Goal: Task Accomplishment & Management: Manage account settings

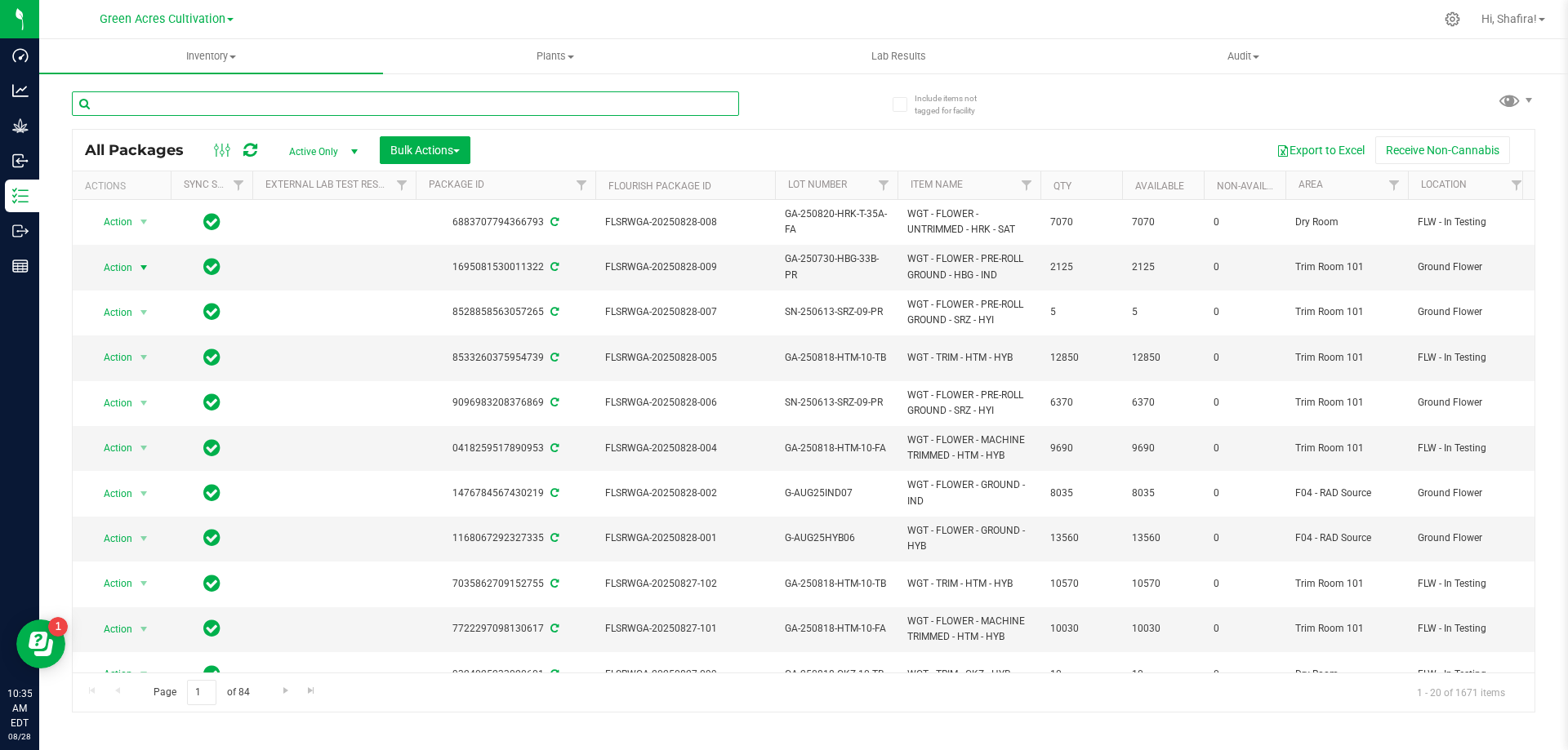
click at [326, 106] on input "text" at bounding box center [405, 103] width 667 height 25
paste input "FLSRWSH-20250808-007"
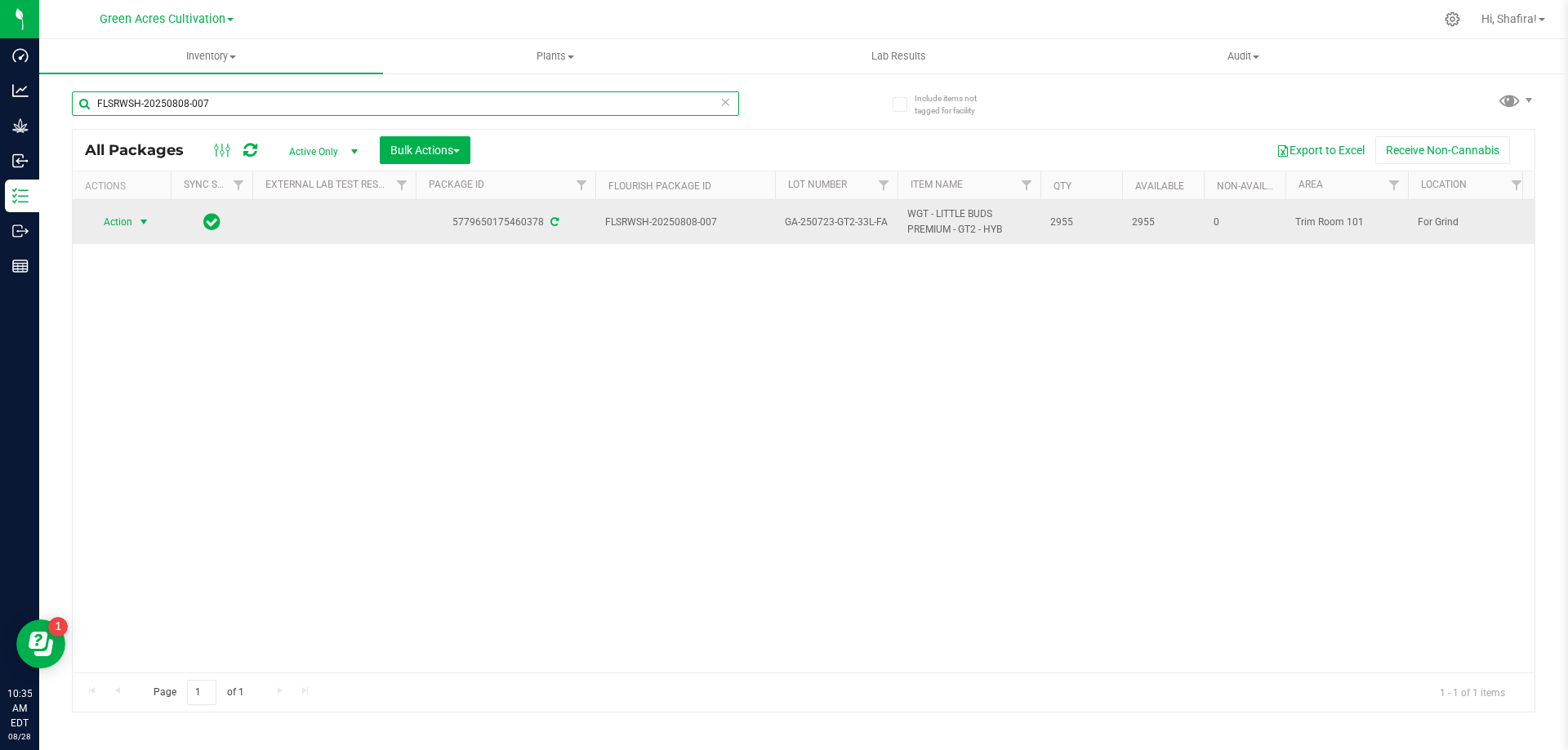
type input "FLSRWSH-20250808-007"
click at [107, 229] on span "Action" at bounding box center [111, 222] width 44 height 23
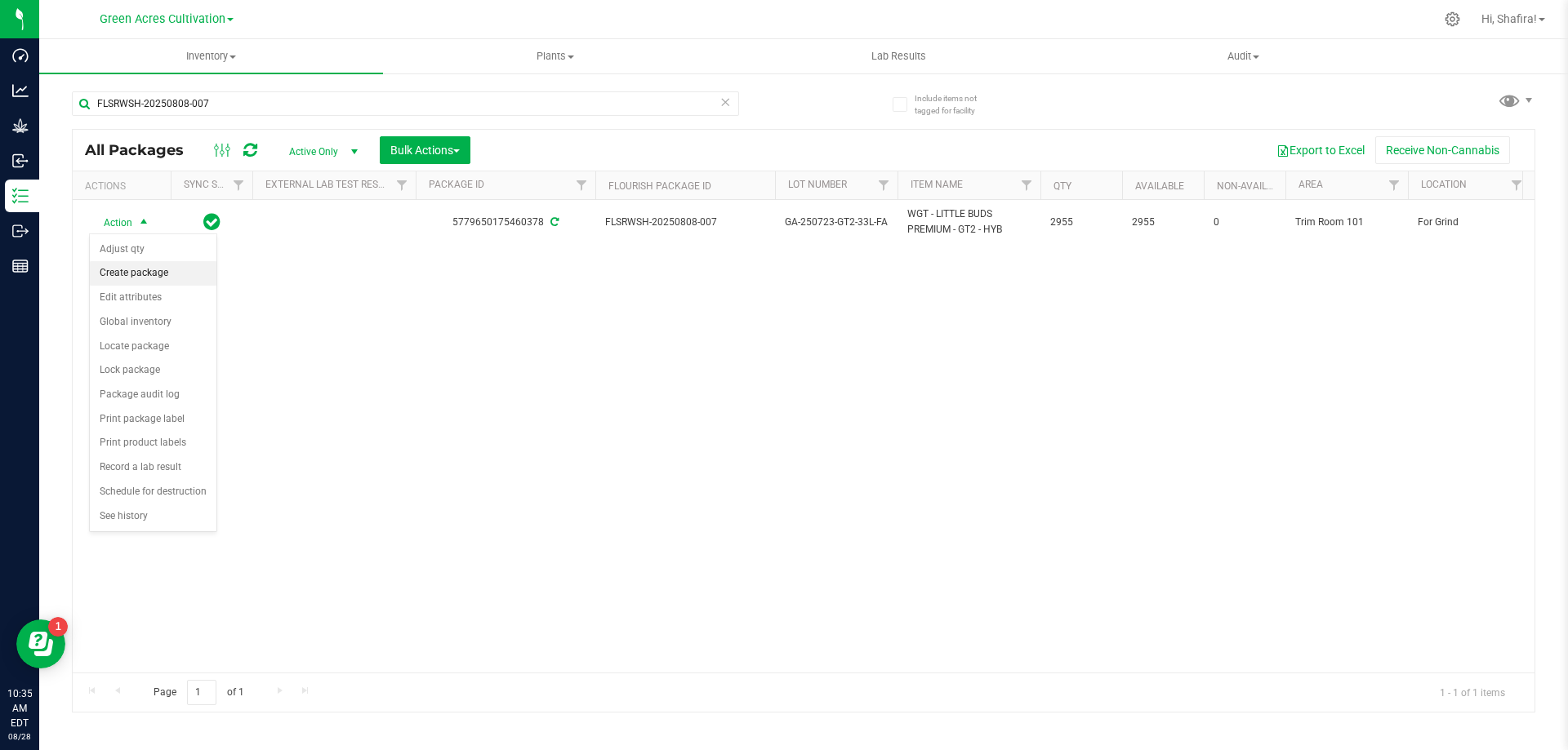
click at [121, 269] on li "Create package" at bounding box center [153, 273] width 127 height 25
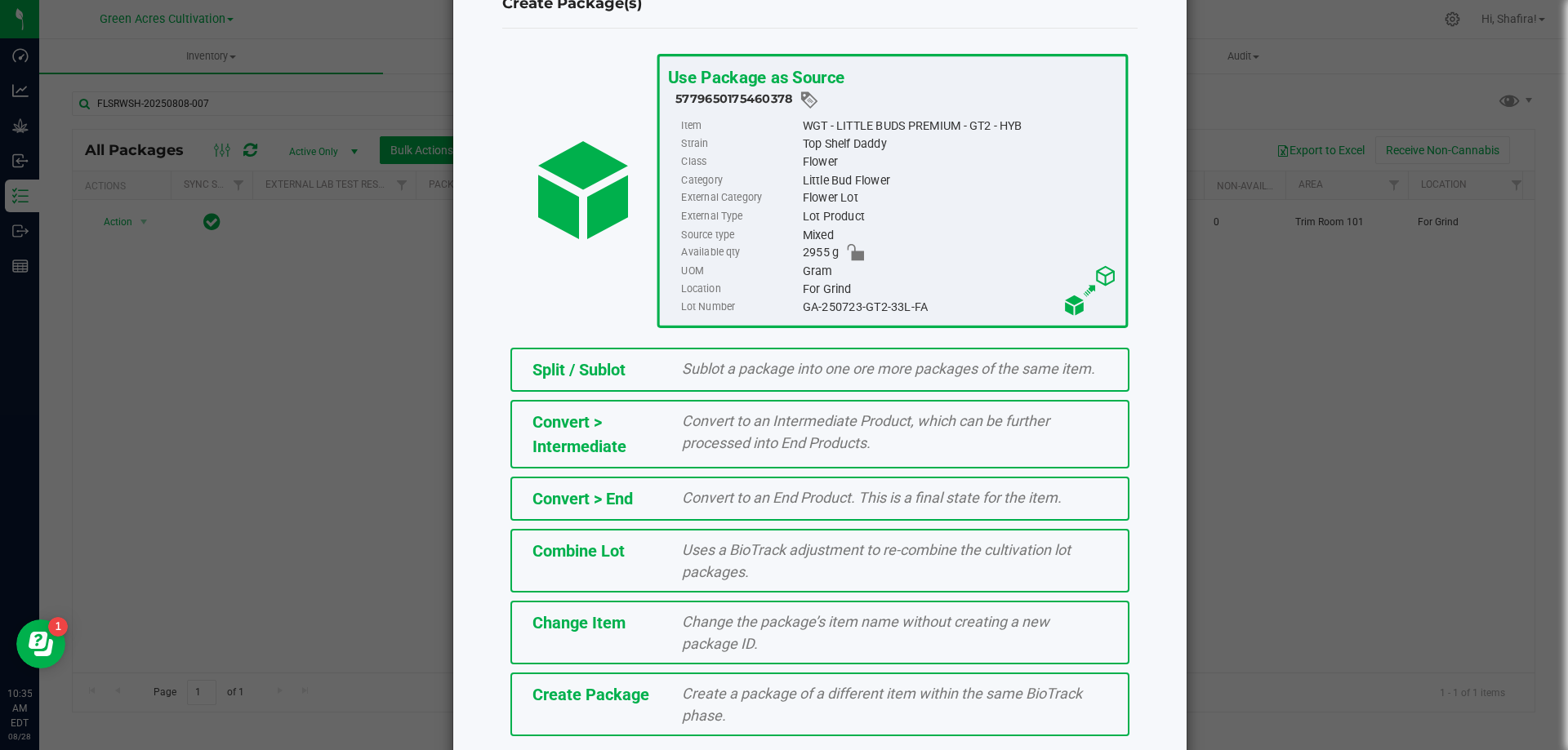
scroll to position [118, 0]
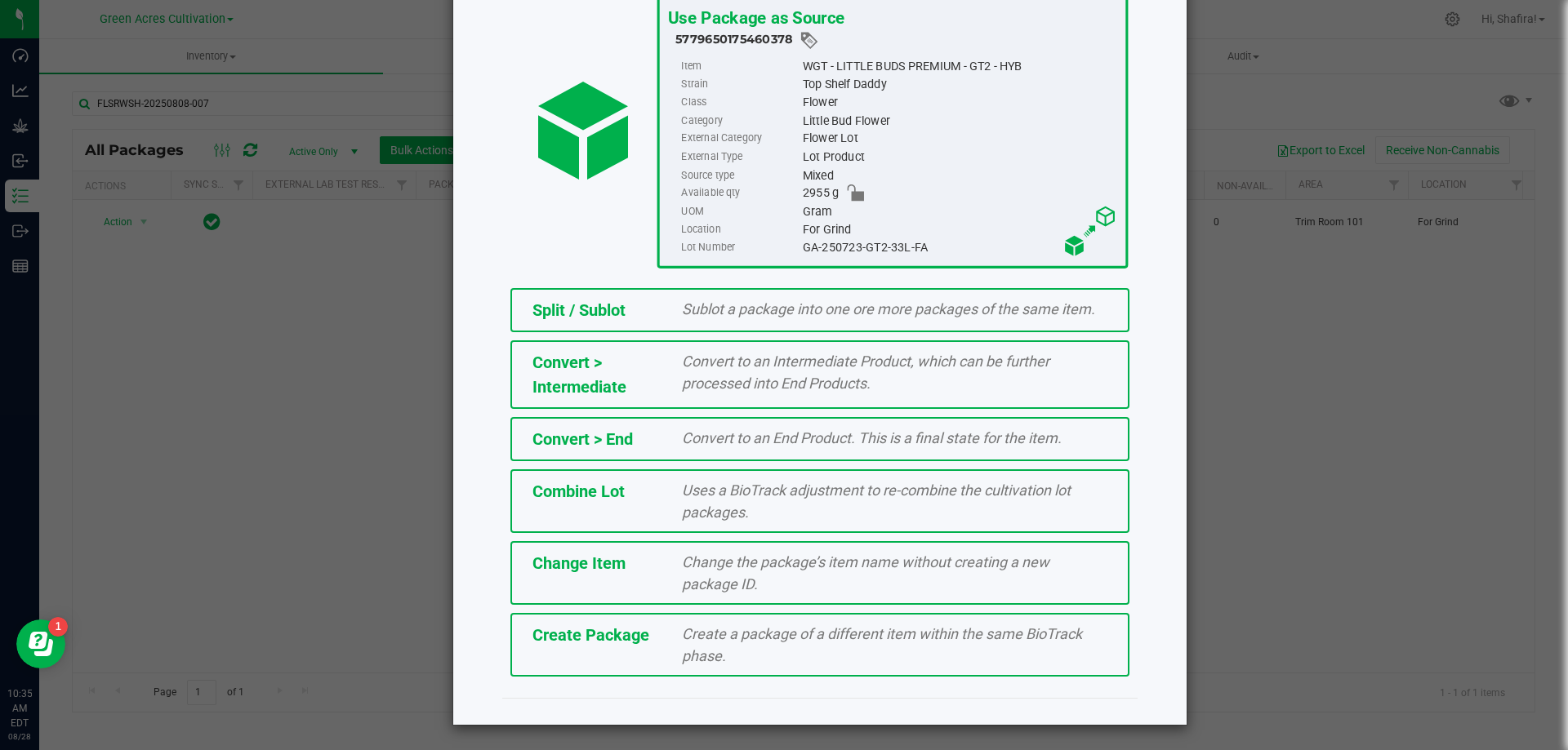
click at [655, 649] on div "Create Package Create a package of a different item within the same BioTrack ph…" at bounding box center [820, 644] width 619 height 63
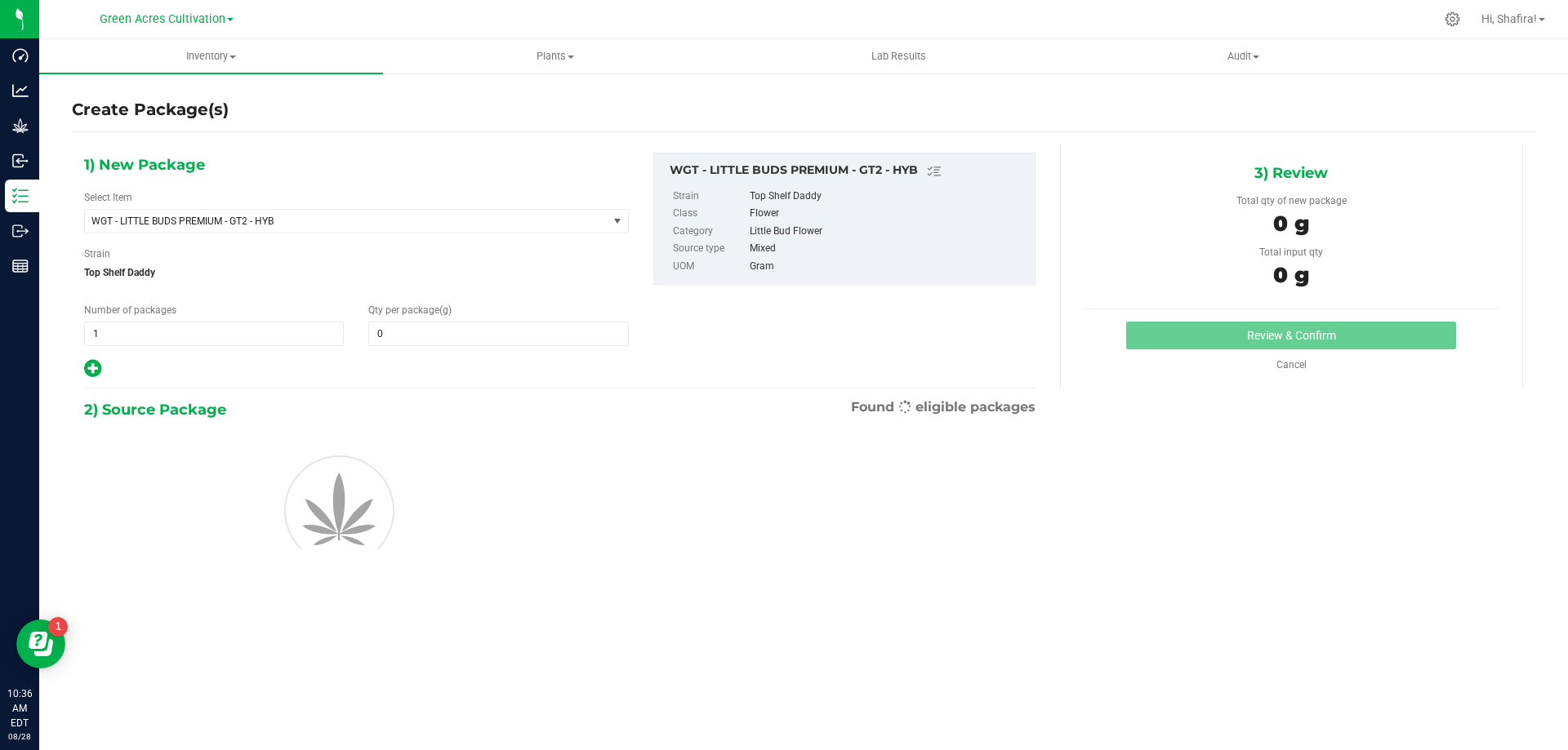
type input "0.0000"
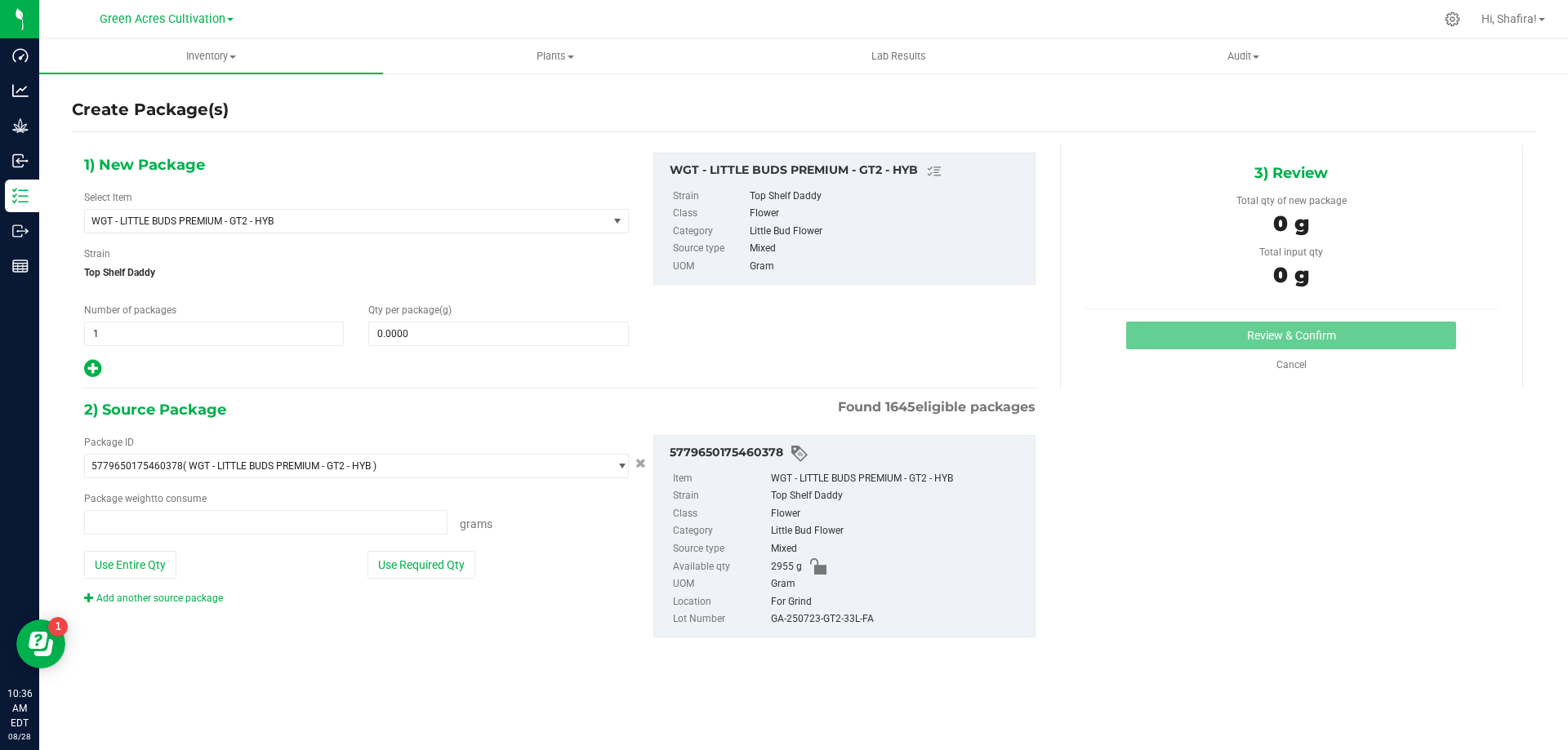
type input "0.0000 g"
click at [428, 217] on span "WGT - LITTLE BUDS PREMIUM - GT2 - HYB" at bounding box center [336, 222] width 489 height 12
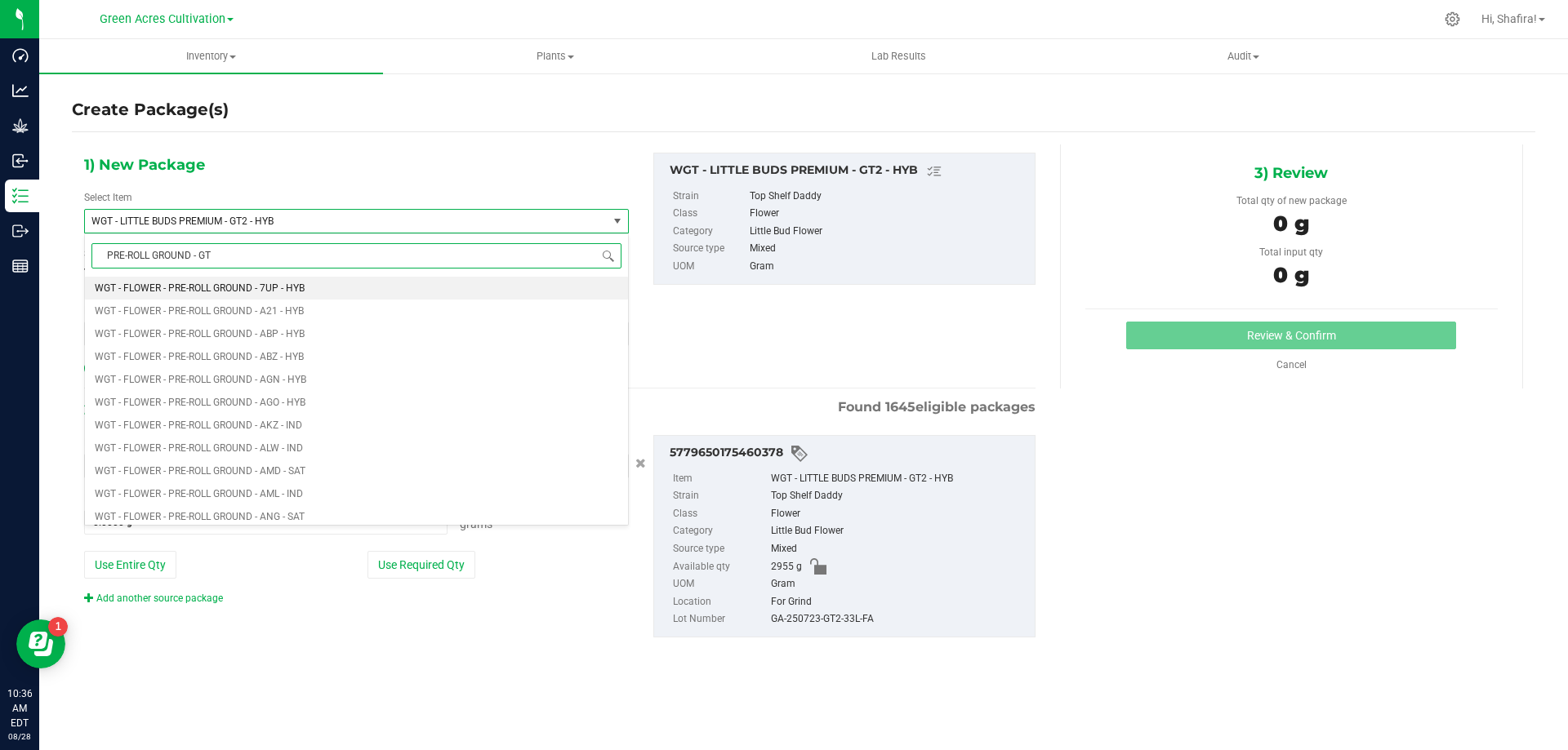
type input "PRE-ROLL GROUND - GT2"
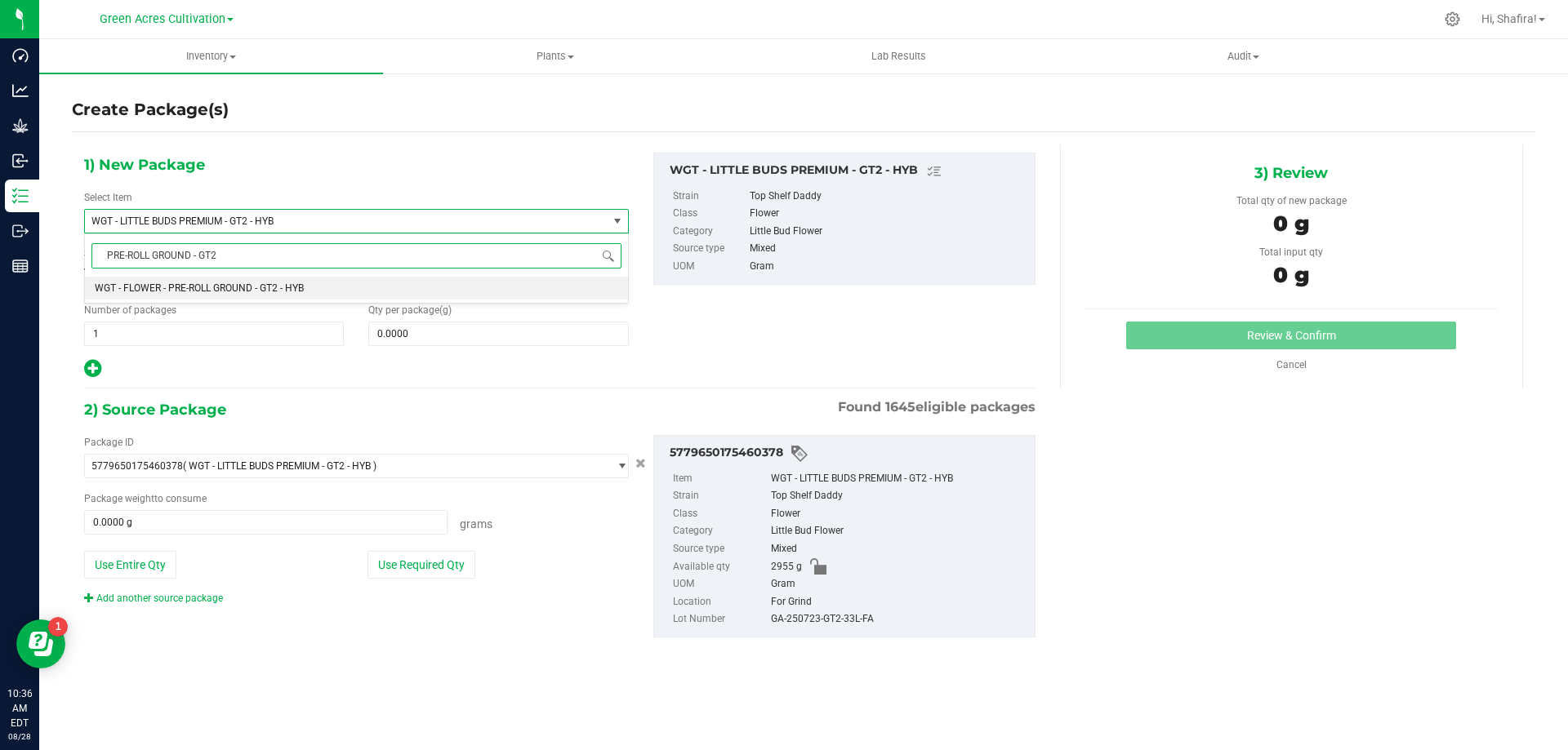
click at [374, 282] on li "WGT - FLOWER - PRE-ROLL GROUND - GT2 - HYB" at bounding box center [356, 287] width 543 height 23
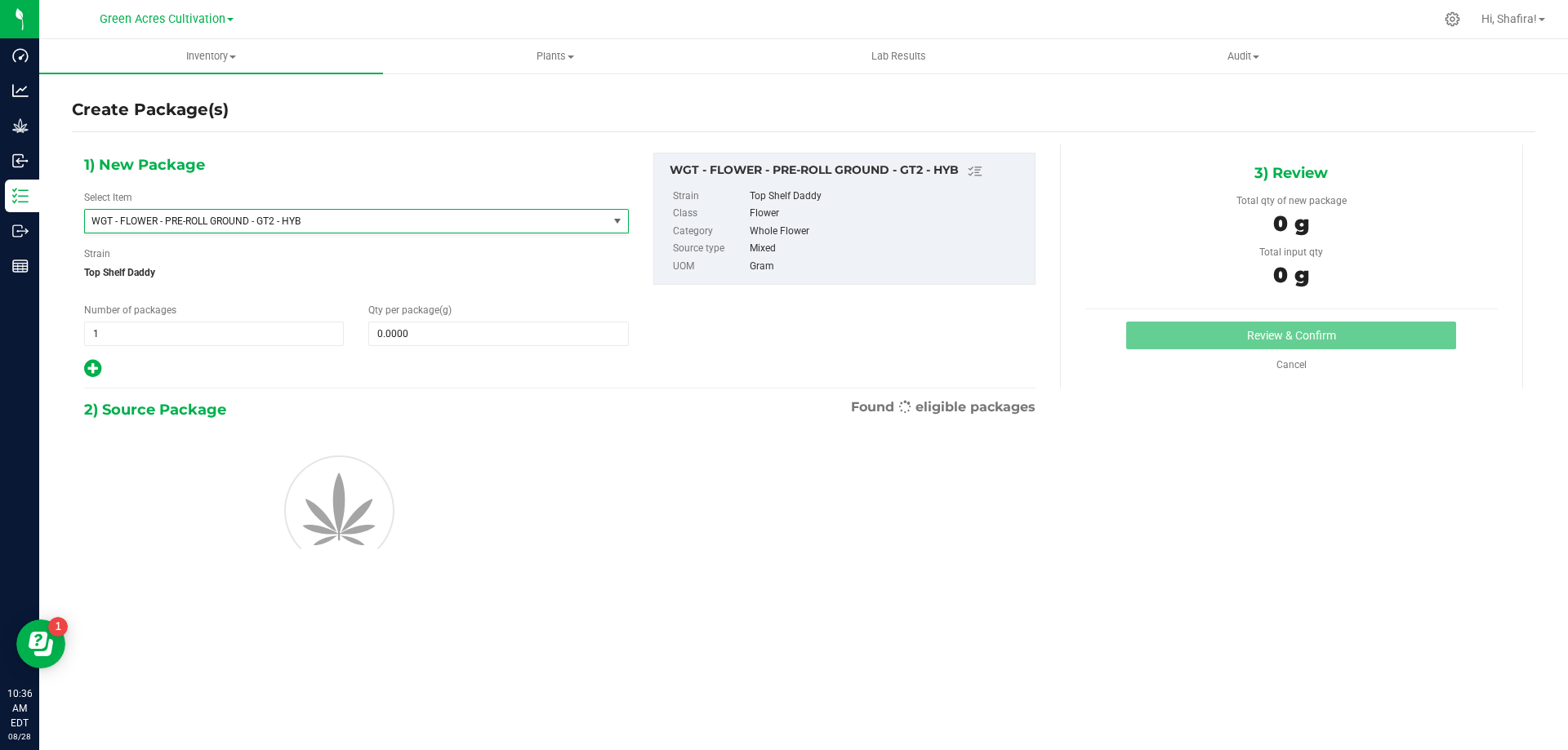
type input "0.0000"
click at [468, 330] on span at bounding box center [497, 333] width 260 height 25
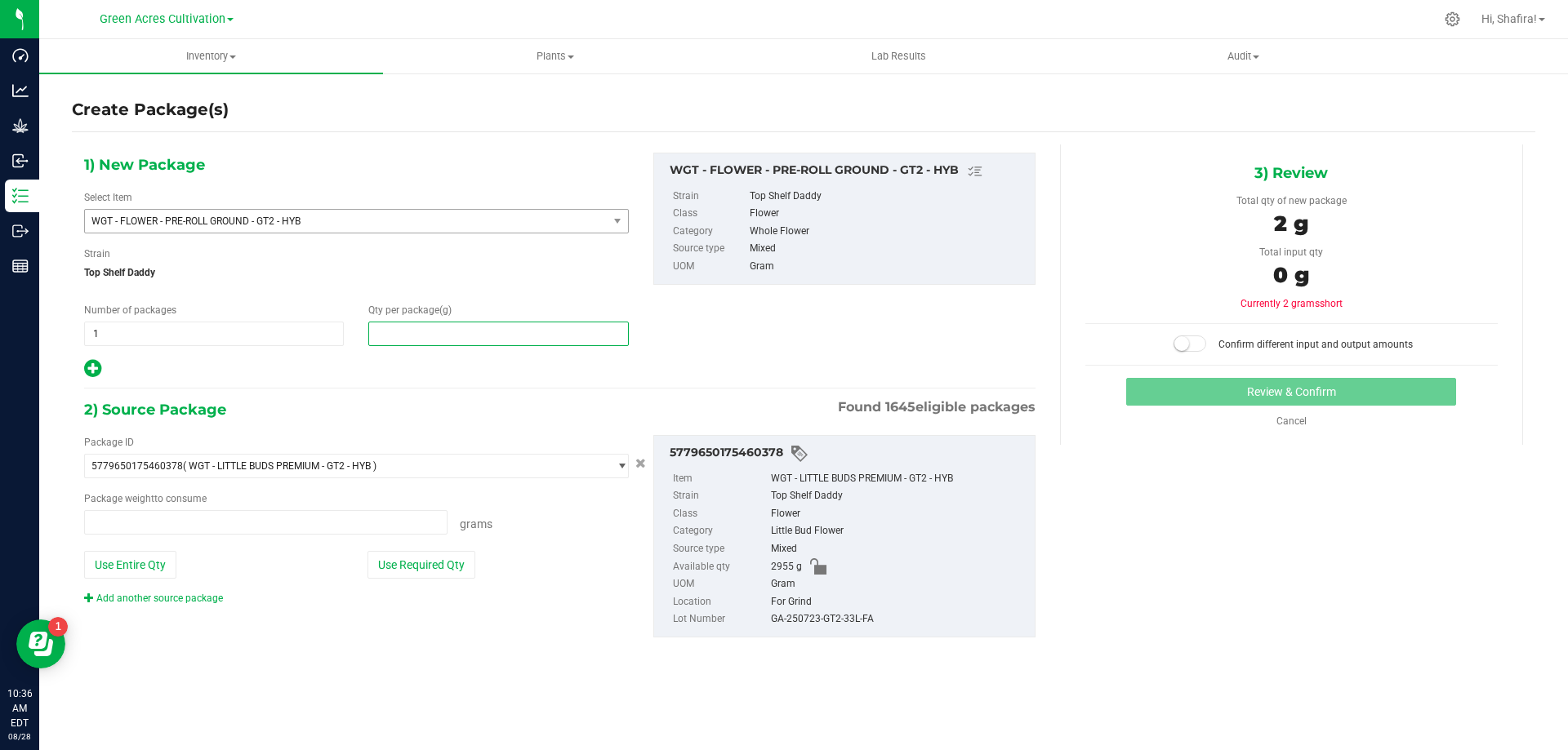
type input "2"
type input "0.0000 g"
type input "2925"
type input "2,925.0000"
click at [390, 573] on button "Use Required Qty" at bounding box center [421, 565] width 107 height 28
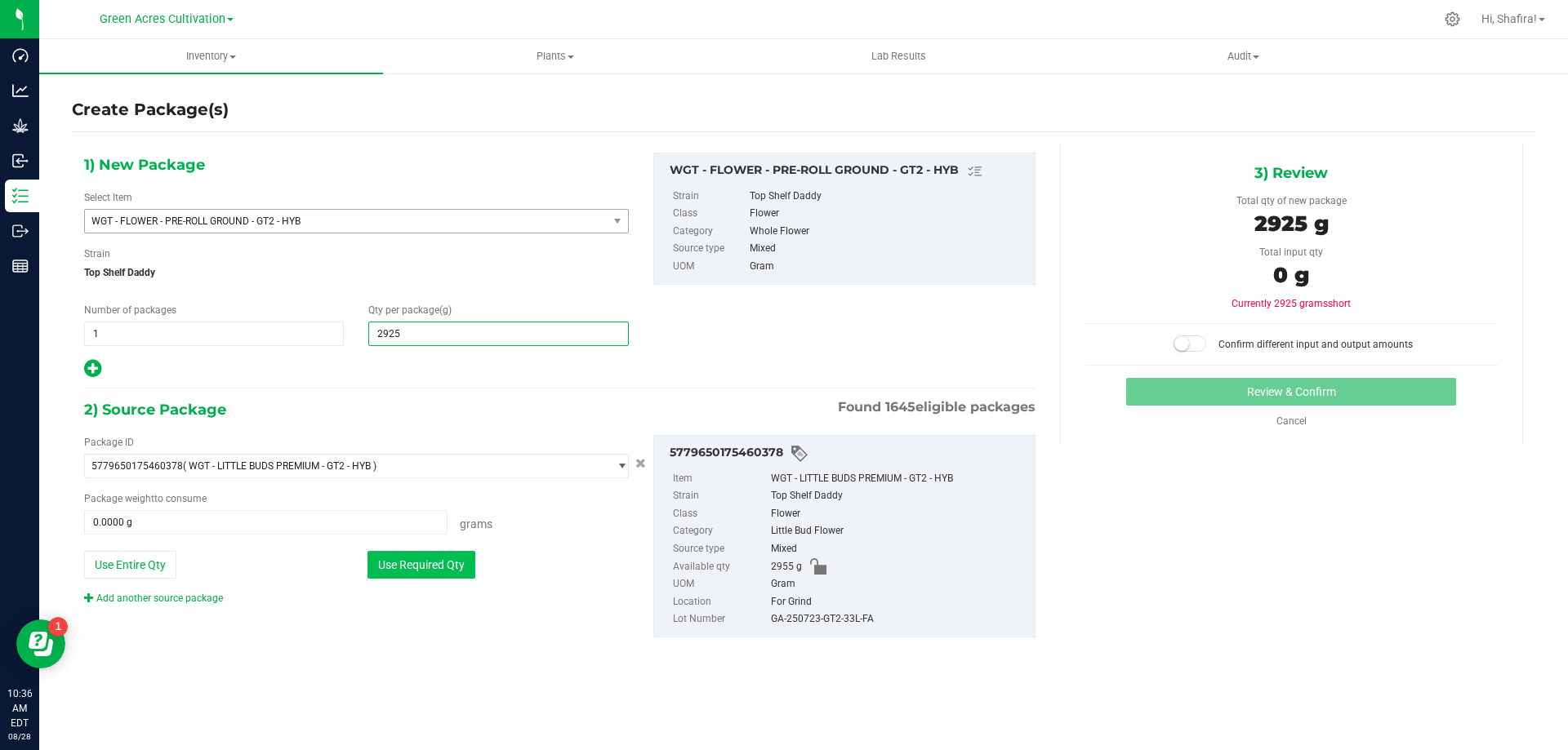
type input "2925.0000 g"
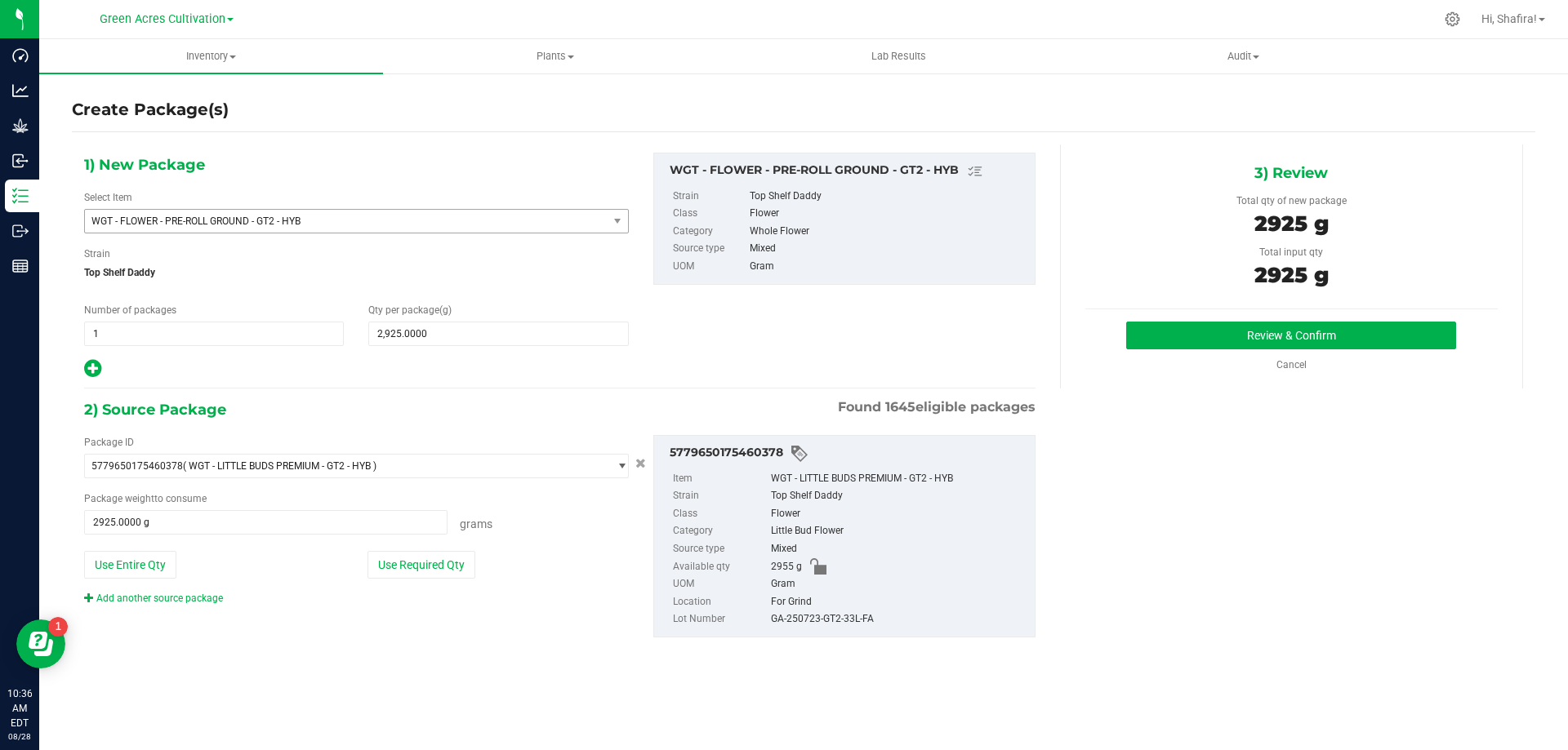
click at [807, 620] on div "GA-250723-GT2-33L-FA" at bounding box center [899, 619] width 255 height 18
copy div "GA-250723-GT2-33L-FA"
click at [1320, 348] on button "Review & Confirm" at bounding box center [1291, 335] width 330 height 28
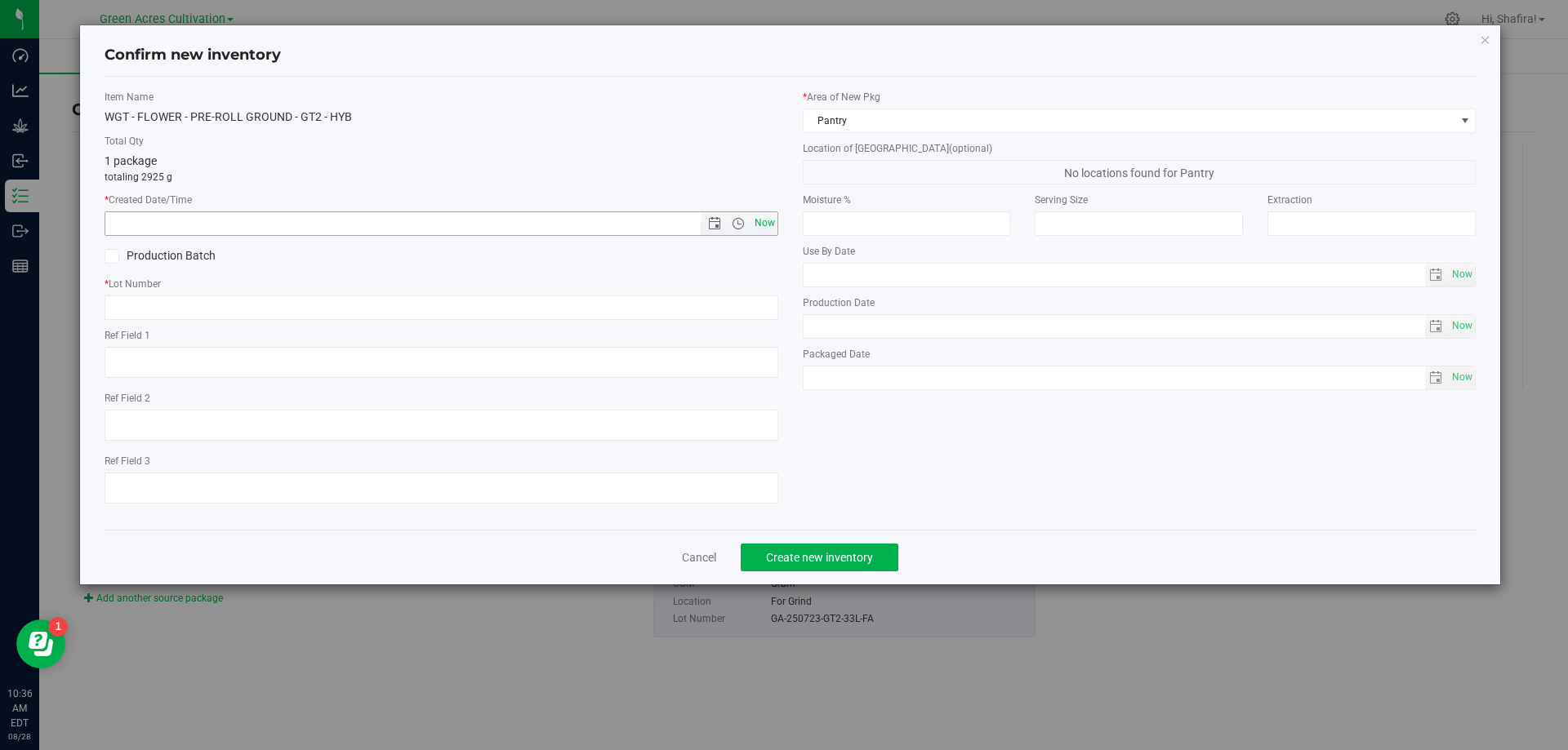
click at [757, 217] on span "Now" at bounding box center [764, 223] width 28 height 24
type input "[DATE] 10:36 AM"
paste input "GA-250723-GT2-33L-FA"
type input "GA-250723-GT2-33L-PR"
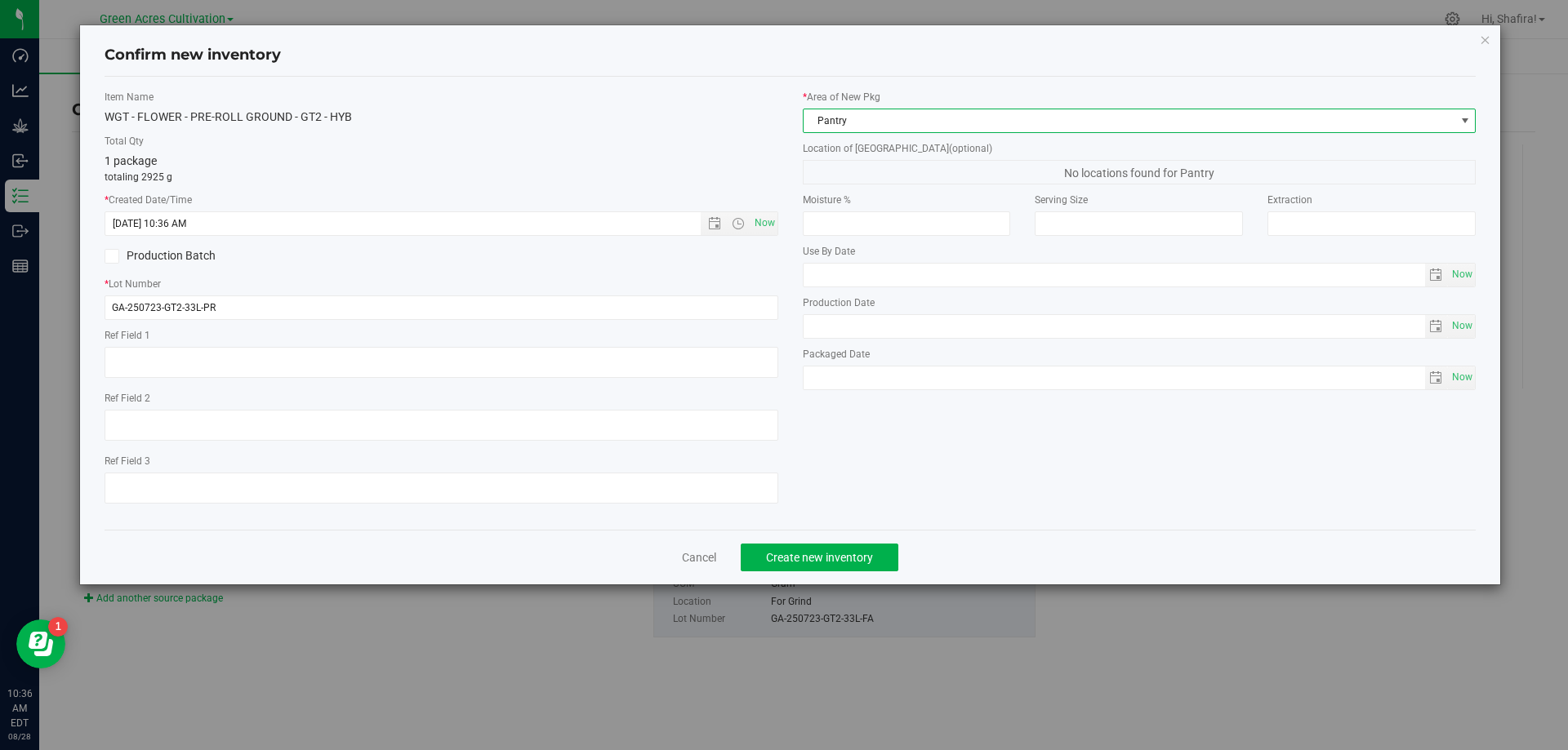
click at [933, 122] on span "Pantry" at bounding box center [1129, 120] width 652 height 23
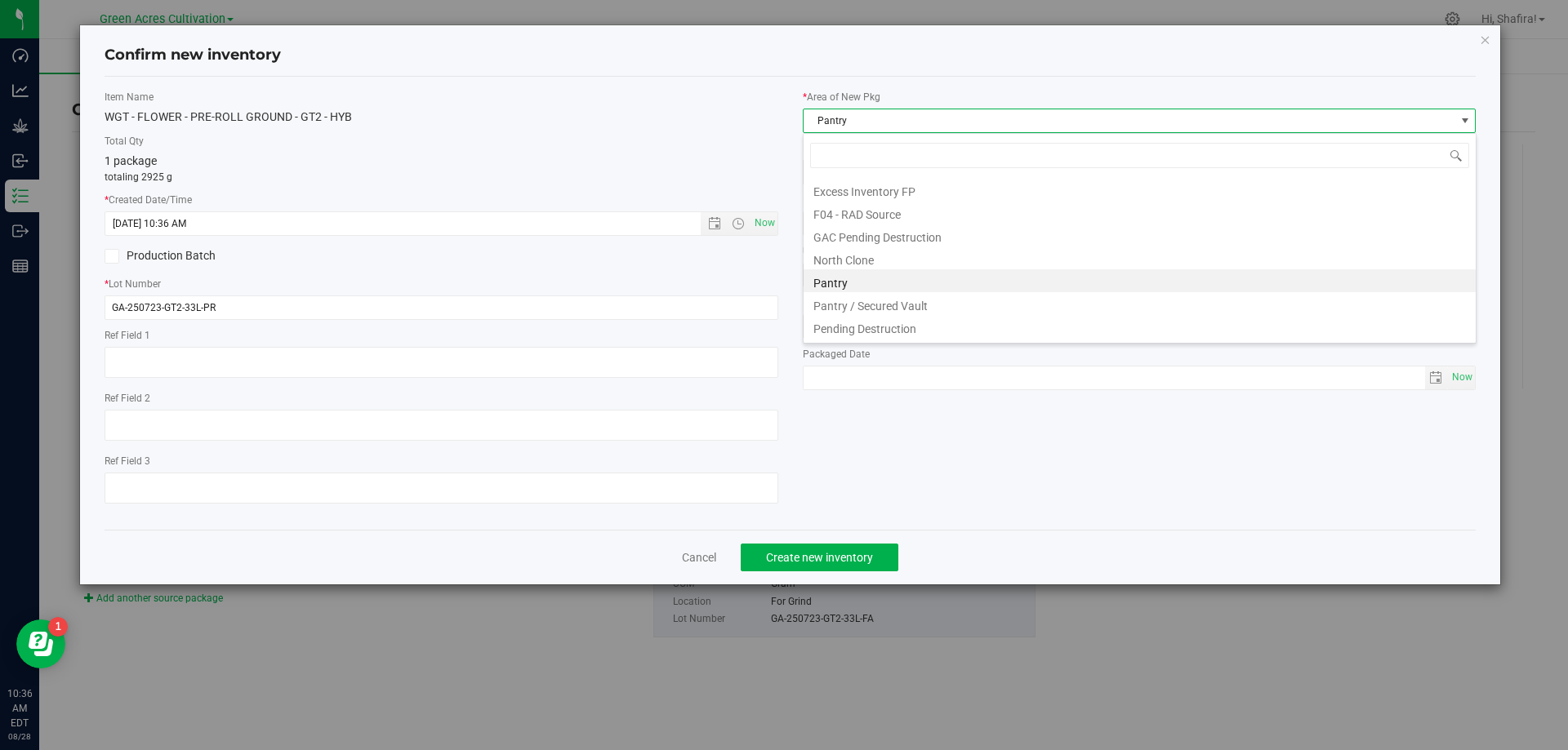
scroll to position [226, 0]
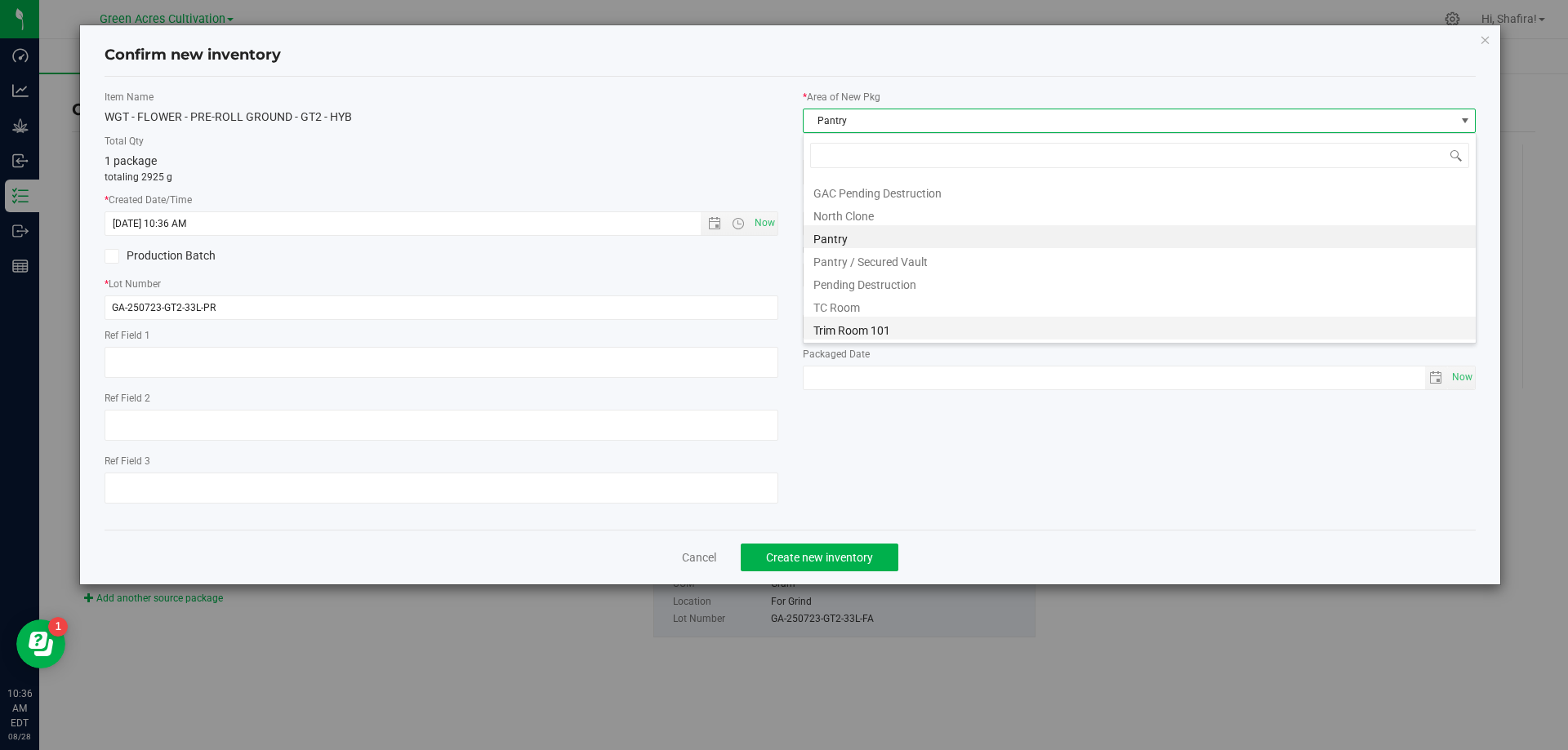
click at [867, 332] on li "Trim Room 101" at bounding box center [1139, 328] width 672 height 23
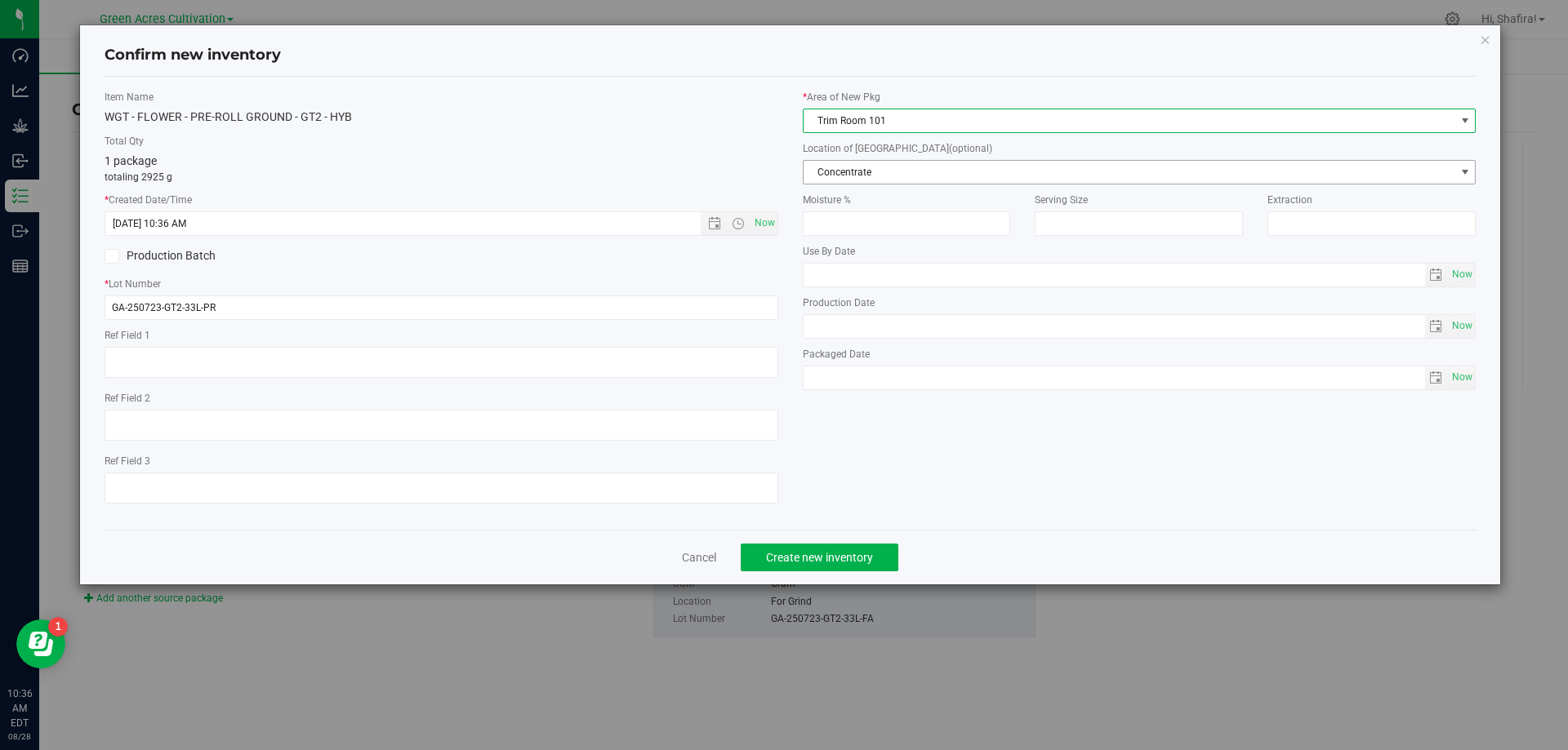
click at [873, 169] on span "Concentrate" at bounding box center [1129, 172] width 652 height 23
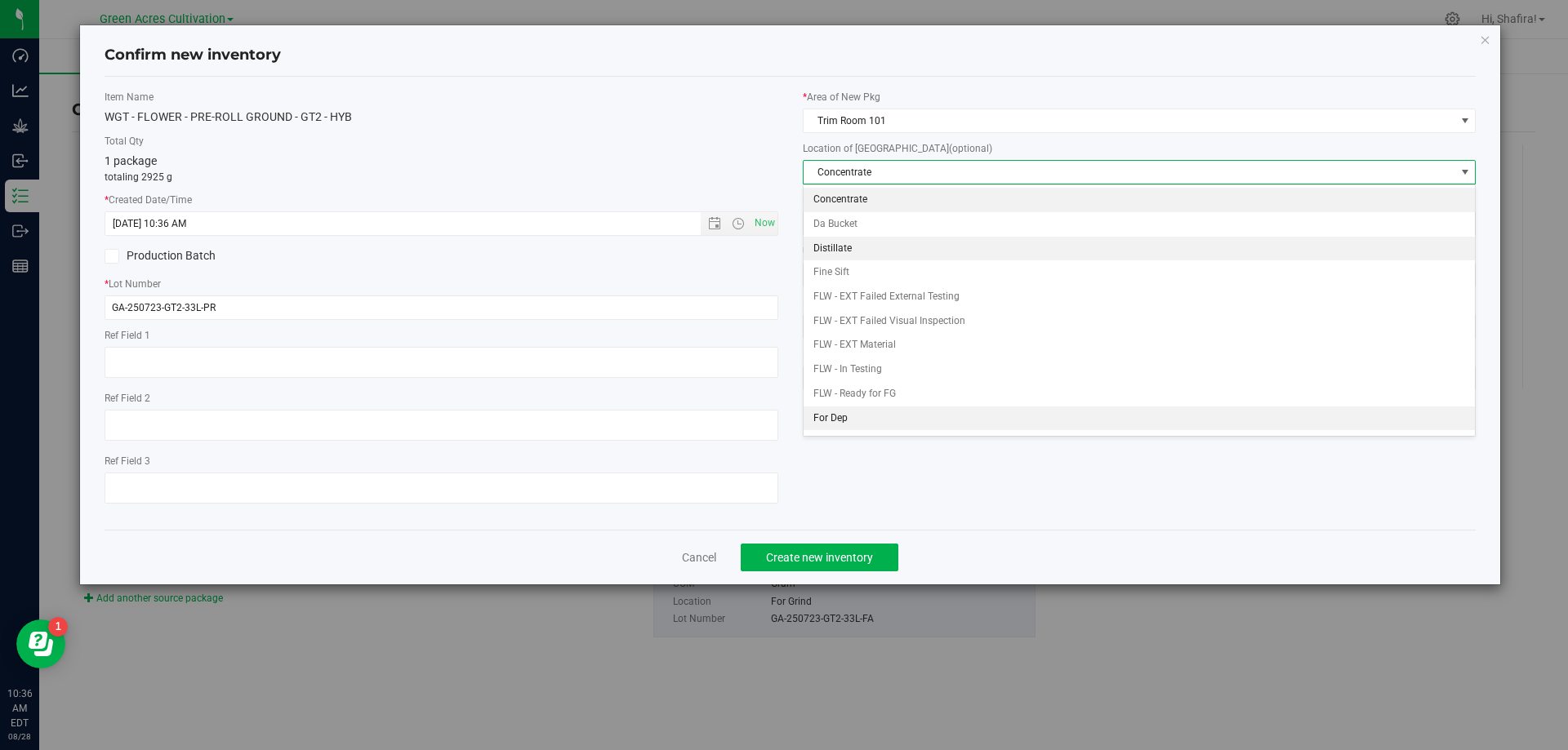
scroll to position [167, 0]
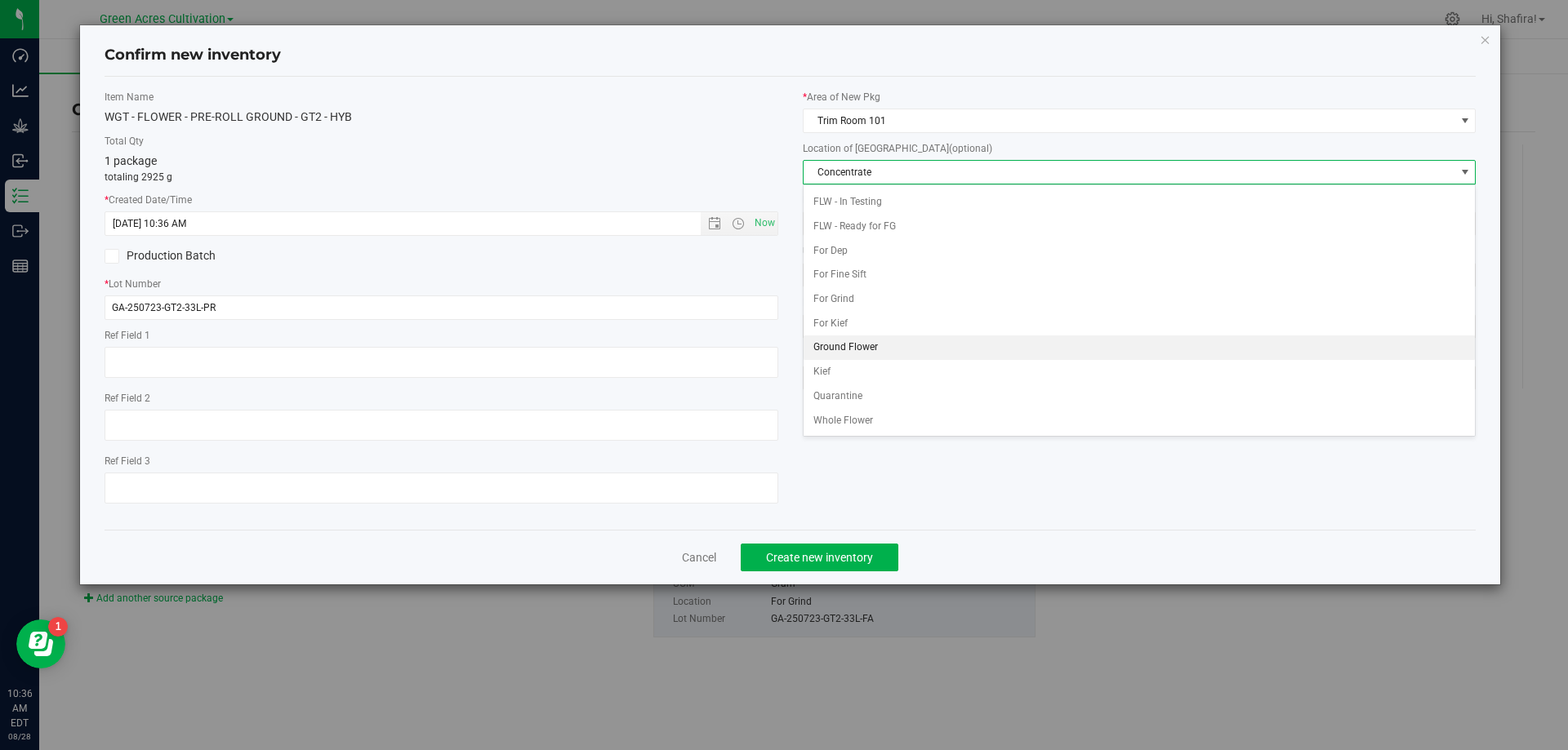
click at [856, 351] on li "Ground Flower" at bounding box center [1139, 348] width 672 height 25
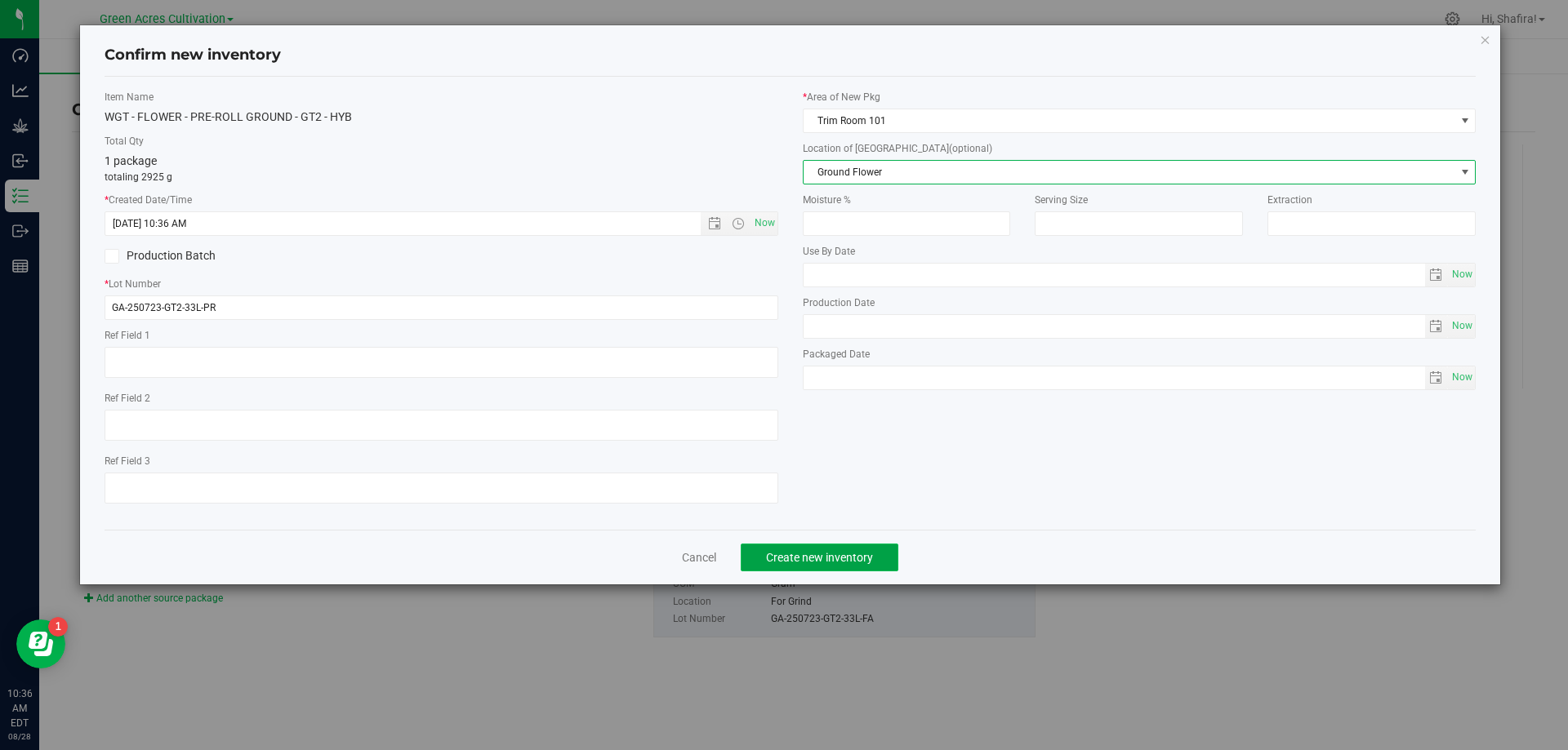
click at [843, 557] on span "Create new inventory" at bounding box center [820, 557] width 107 height 13
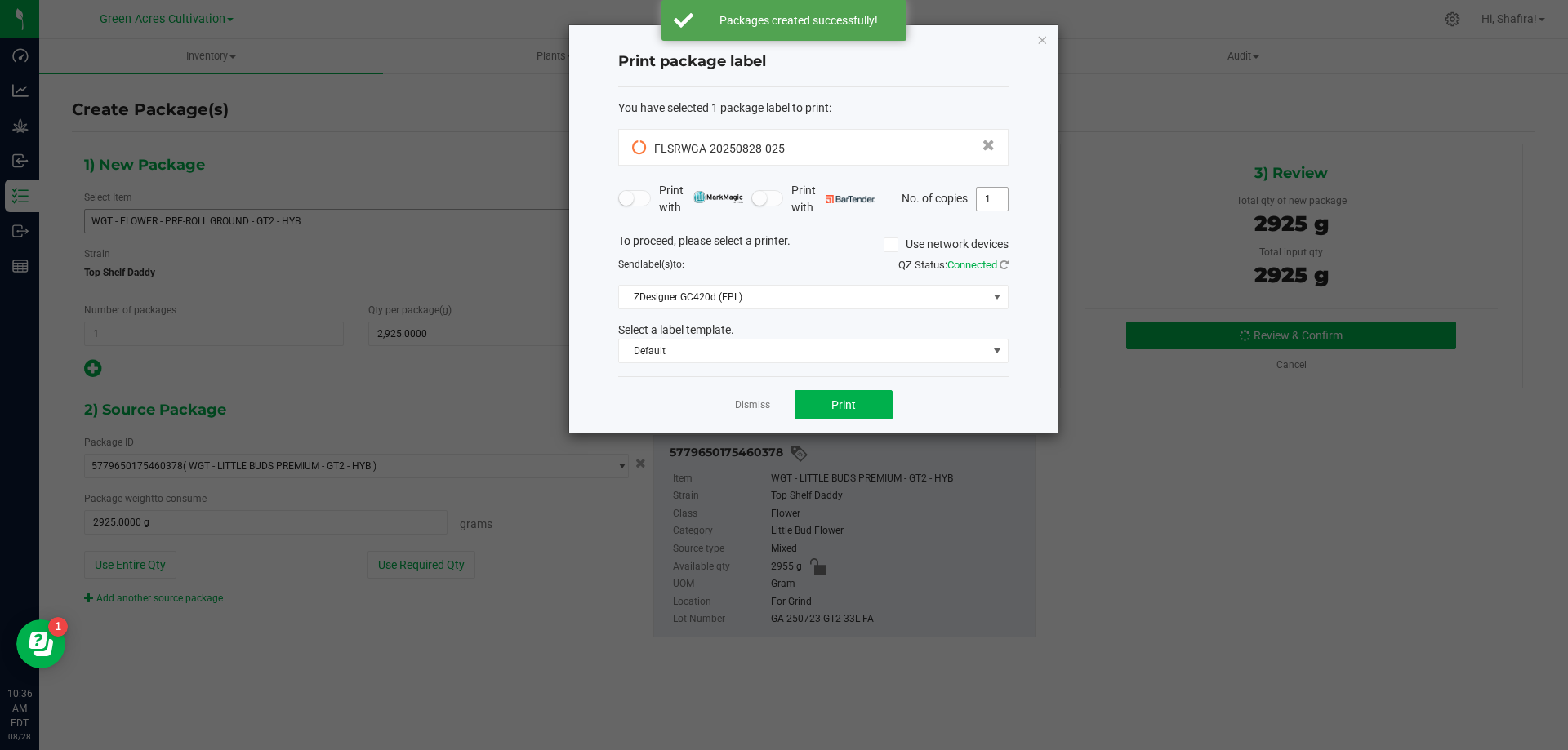
click at [984, 194] on input "1" at bounding box center [992, 199] width 31 height 23
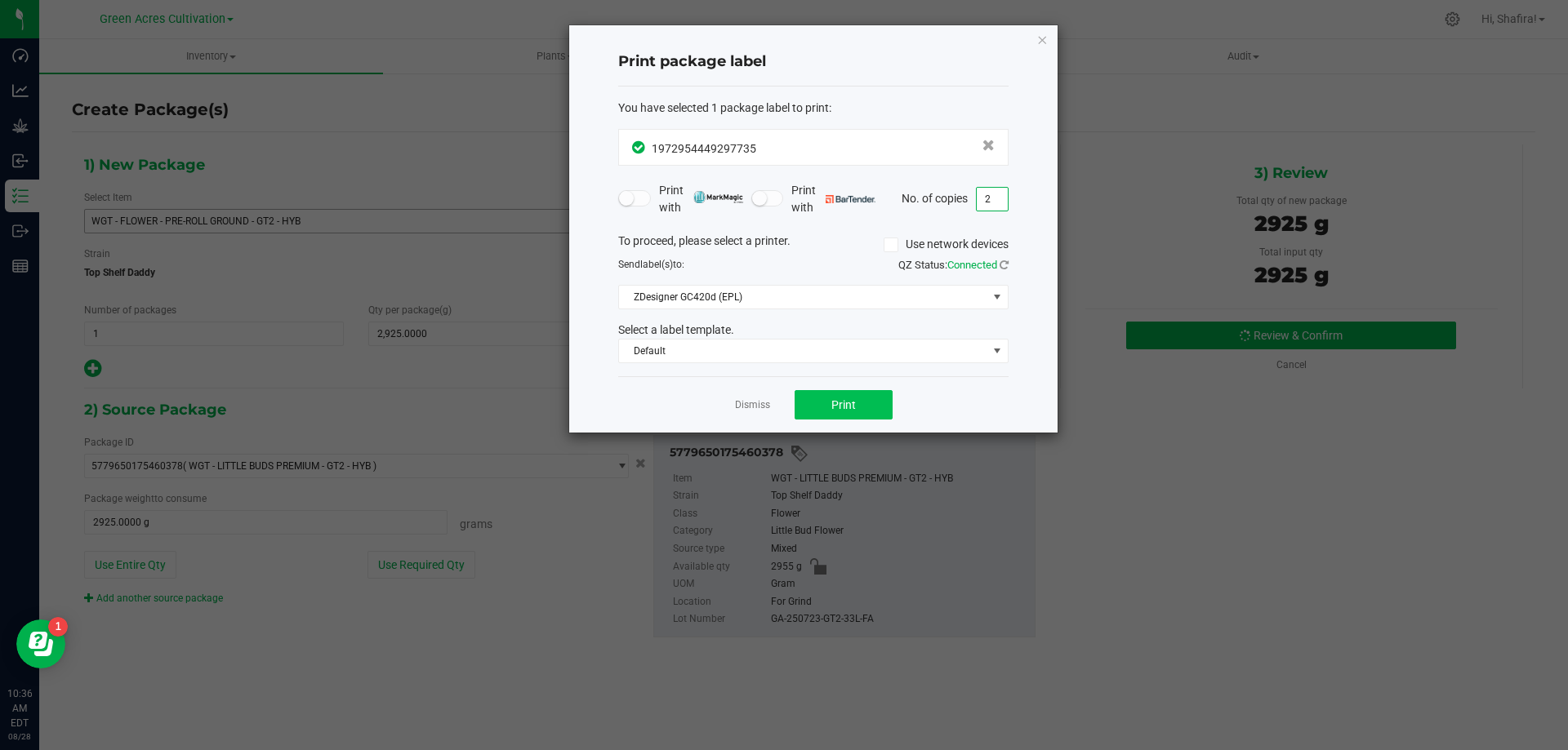
type input "2"
click at [867, 407] on button "Print" at bounding box center [844, 405] width 98 height 30
click at [750, 397] on app-cancel-button "Dismiss" at bounding box center [753, 405] width 36 height 17
click at [749, 406] on link "Dismiss" at bounding box center [753, 405] width 36 height 14
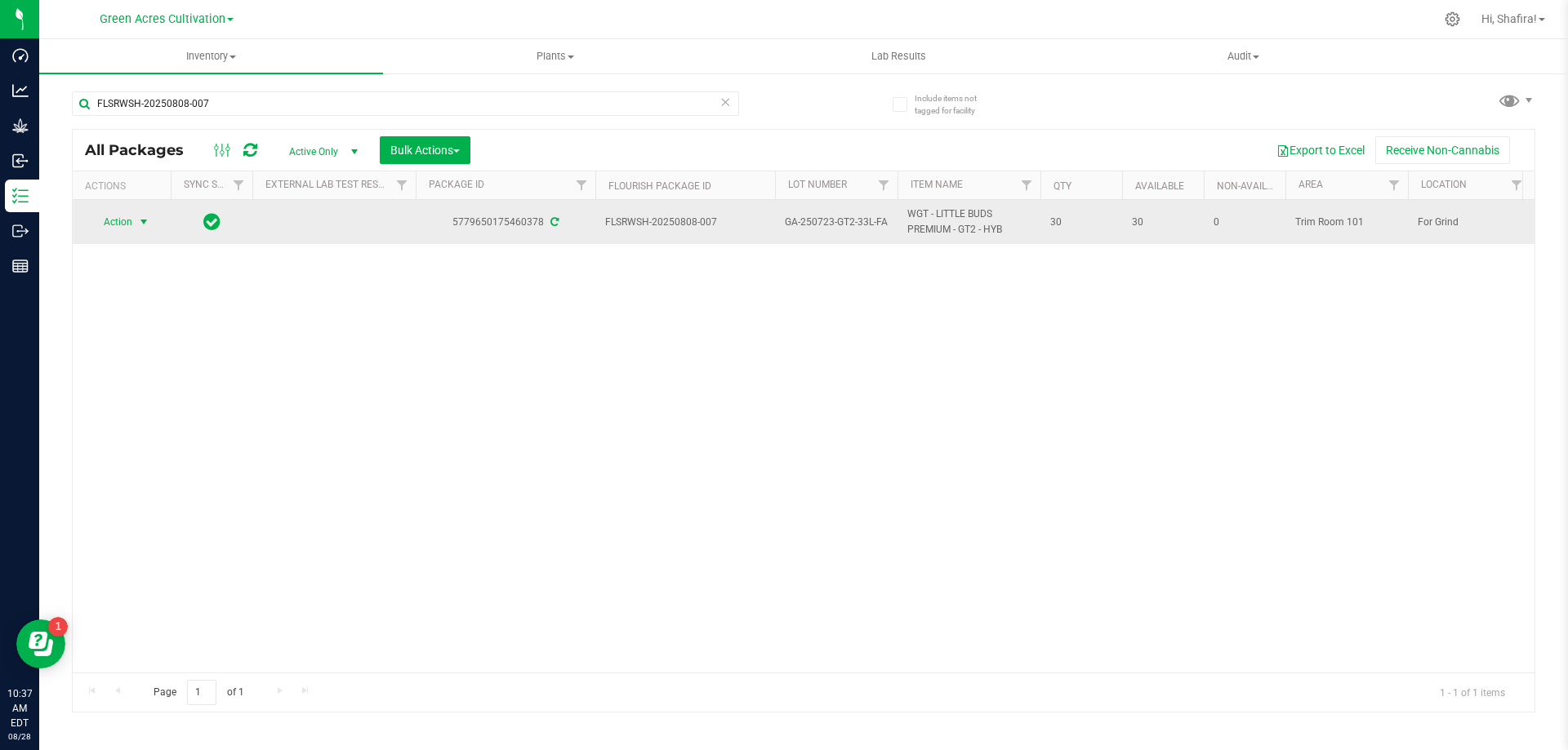
click at [145, 222] on span "select" at bounding box center [143, 222] width 13 height 13
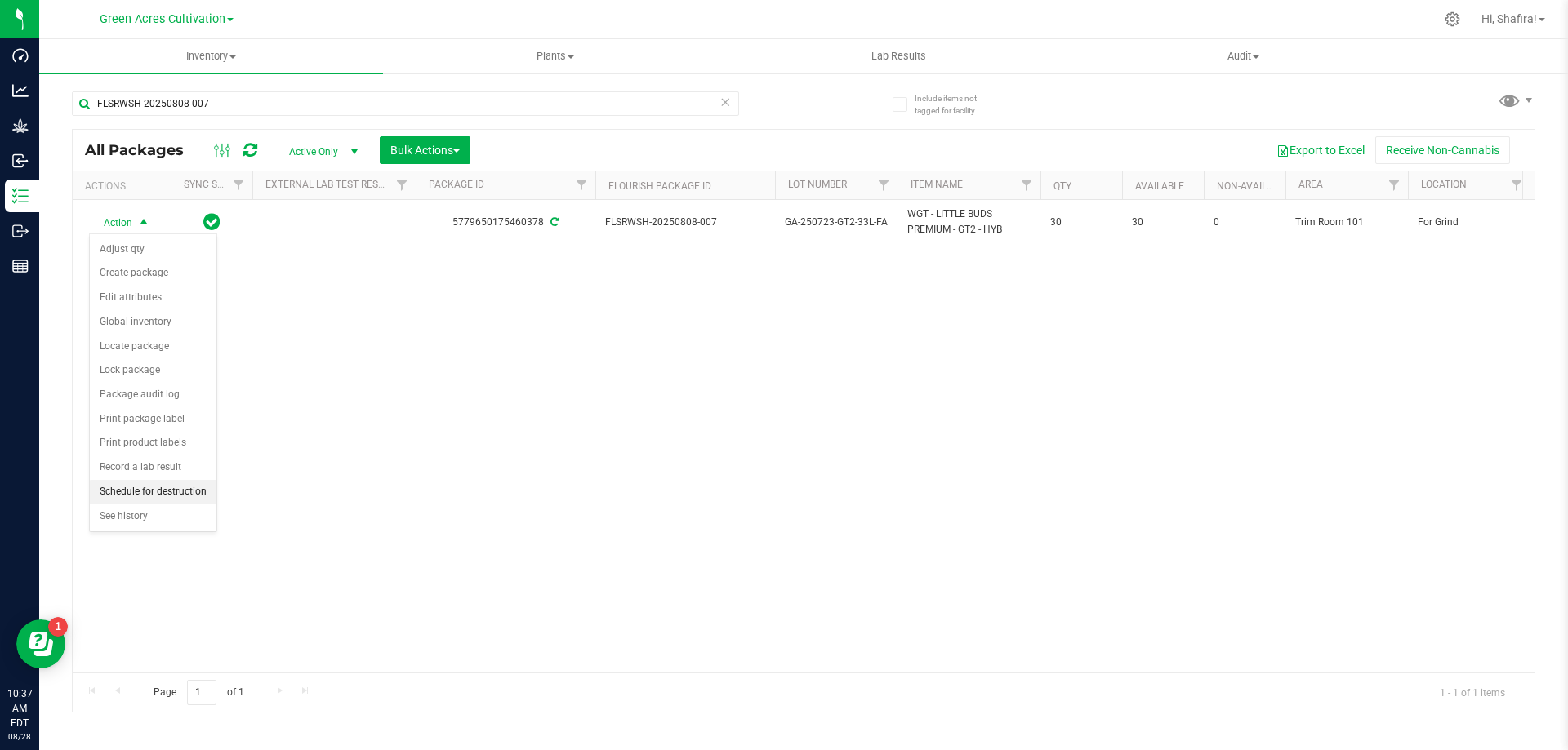
click at [171, 494] on li "Schedule for destruction" at bounding box center [153, 492] width 127 height 25
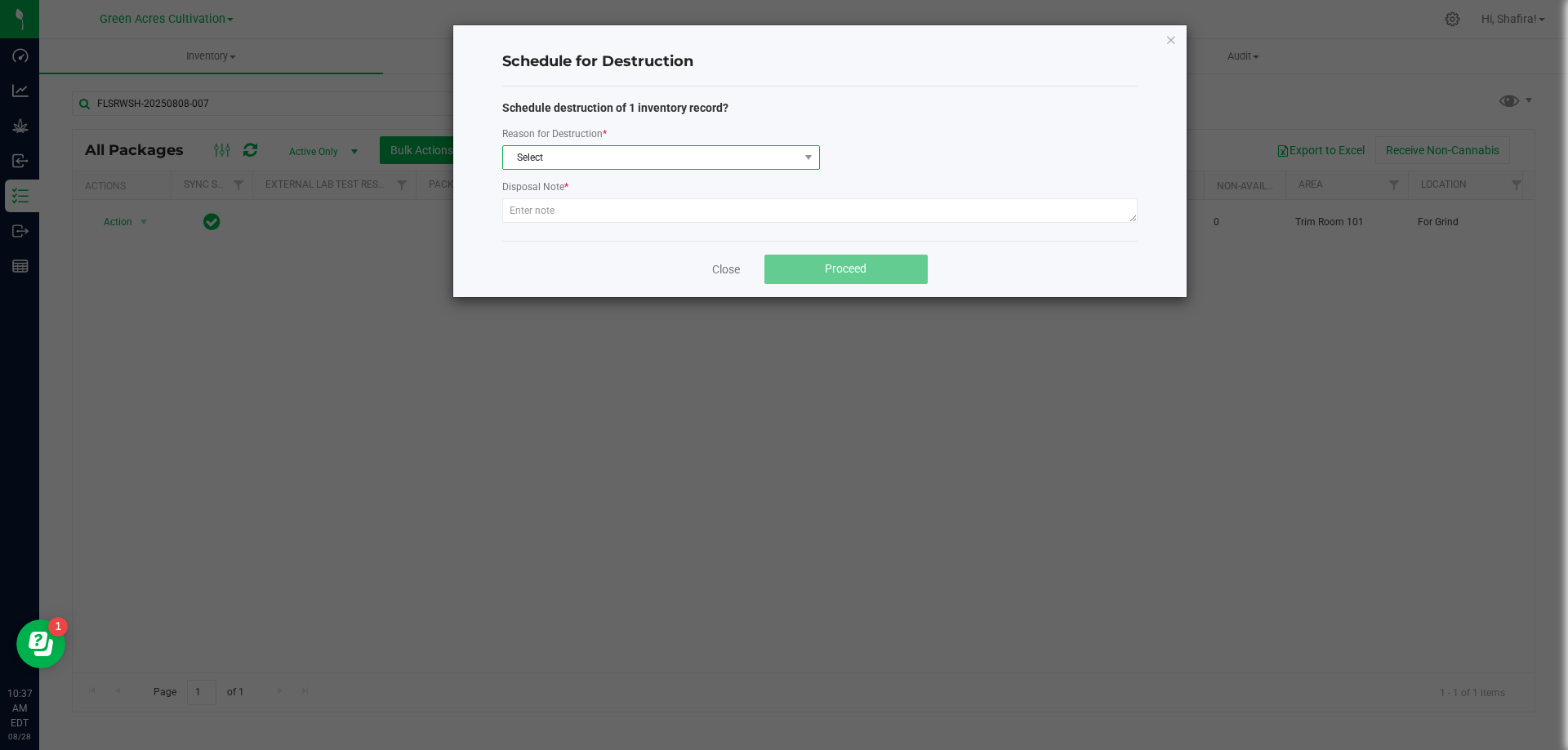
click at [623, 163] on span "Select" at bounding box center [651, 157] width 296 height 23
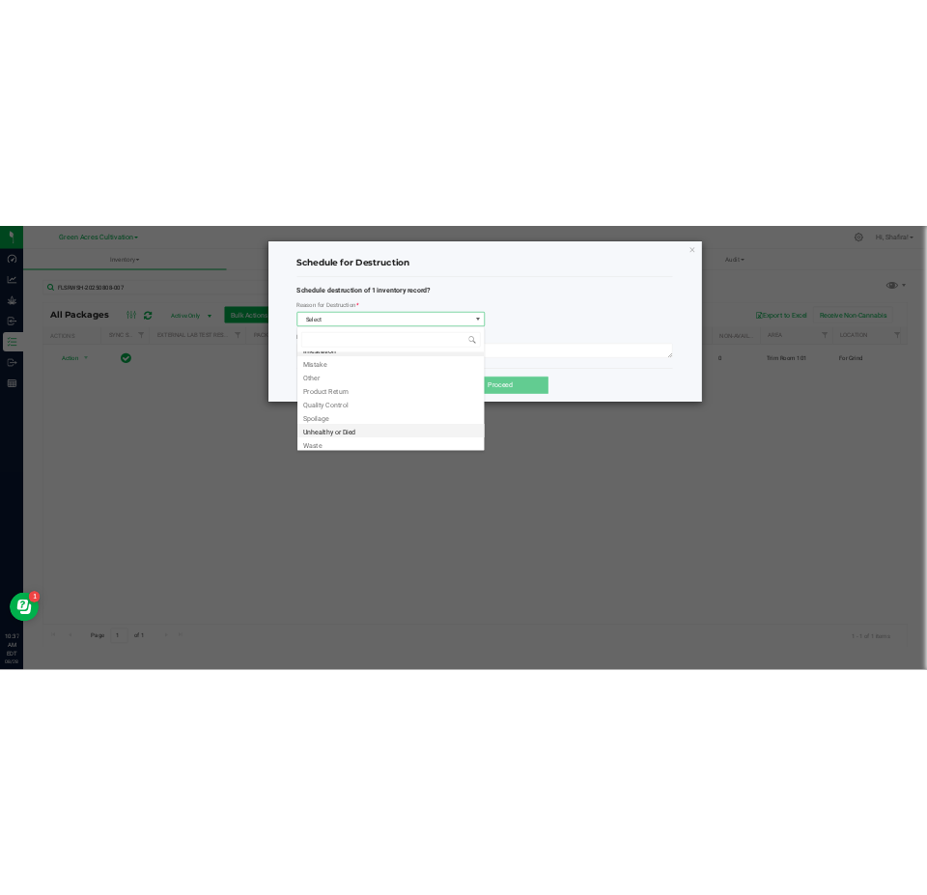
scroll to position [23, 0]
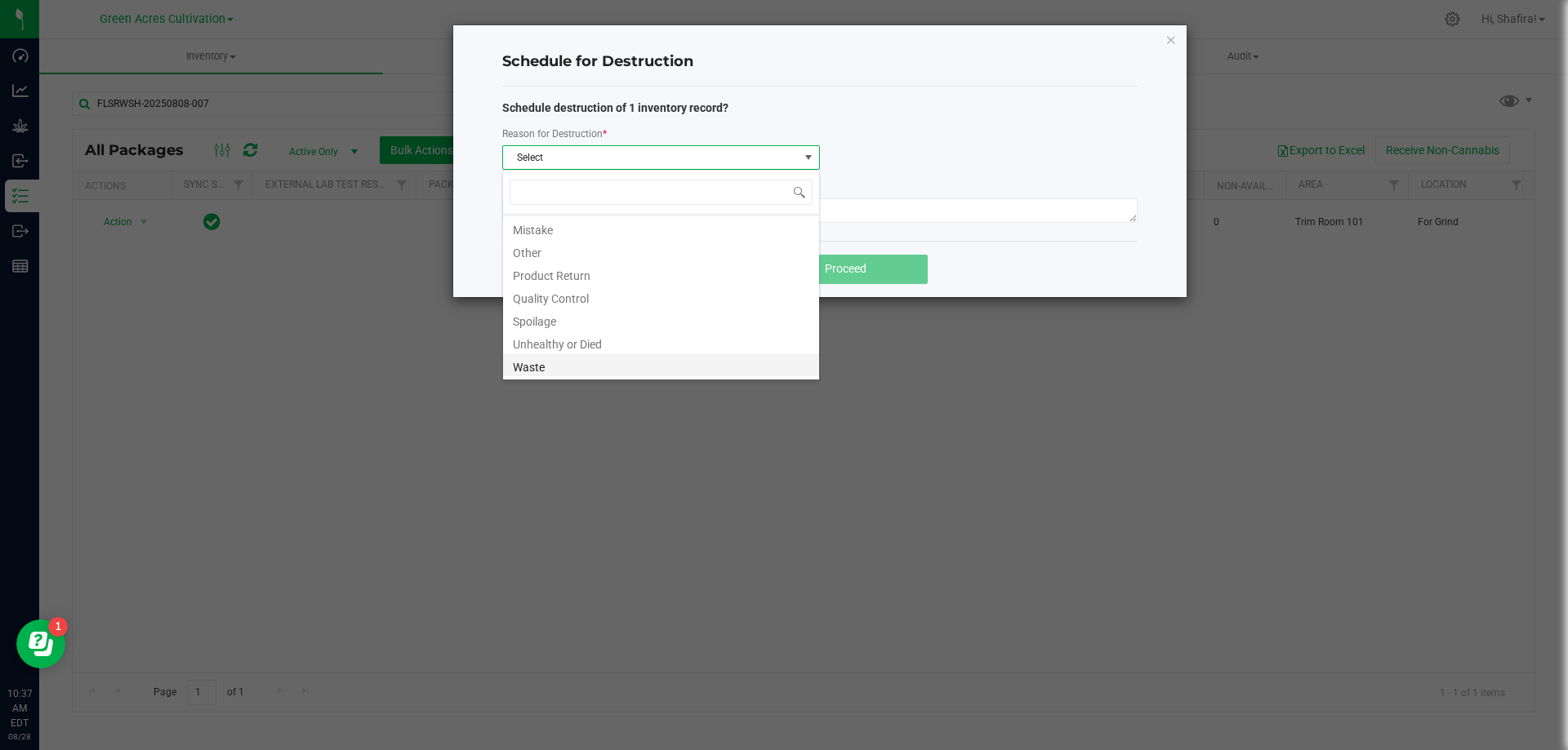
click at [632, 364] on li "Waste" at bounding box center [661, 364] width 316 height 23
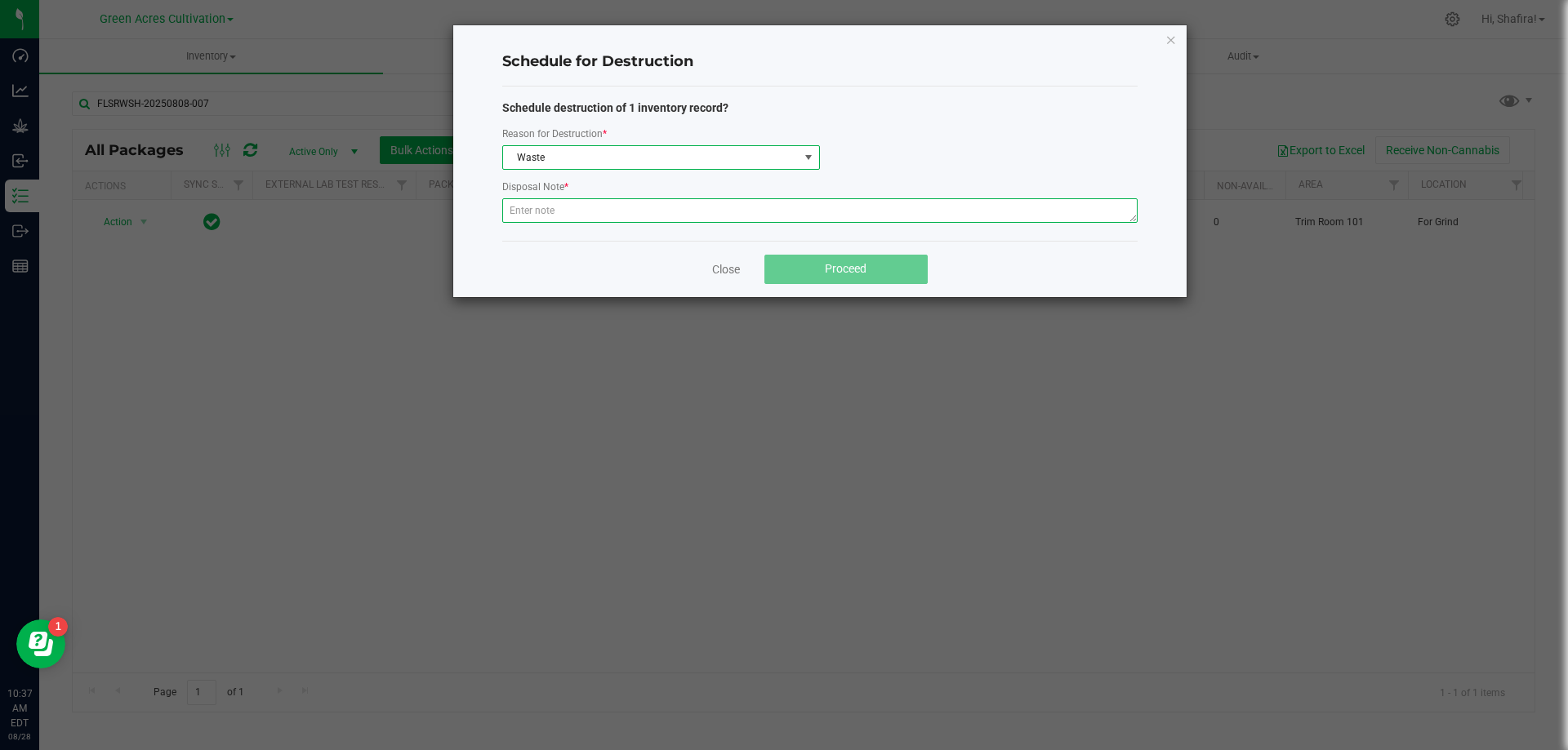
click at [589, 202] on textarea at bounding box center [820, 211] width 635 height 25
type textarea "POST GRINDER WASTE"
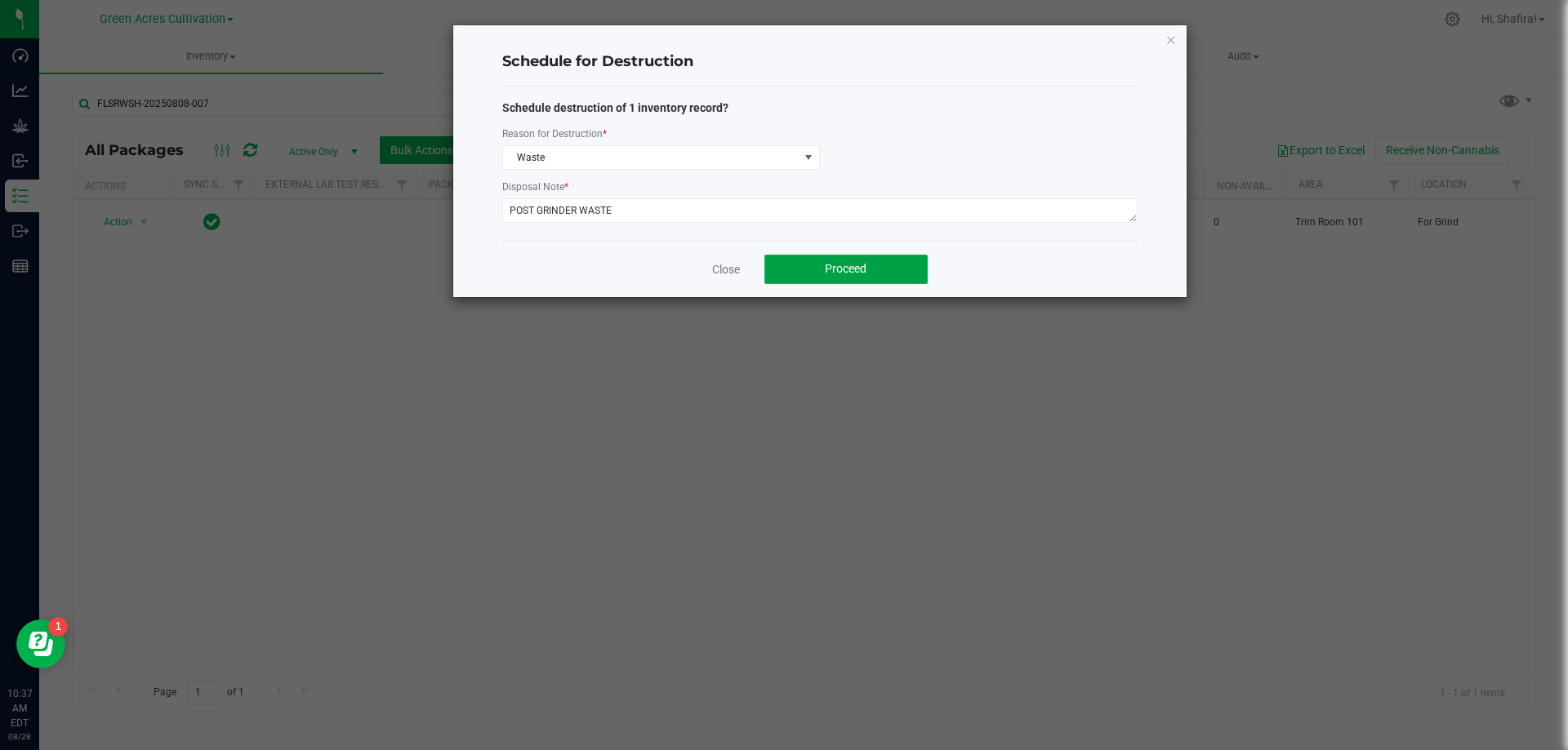
click at [798, 260] on button "Proceed" at bounding box center [846, 269] width 163 height 30
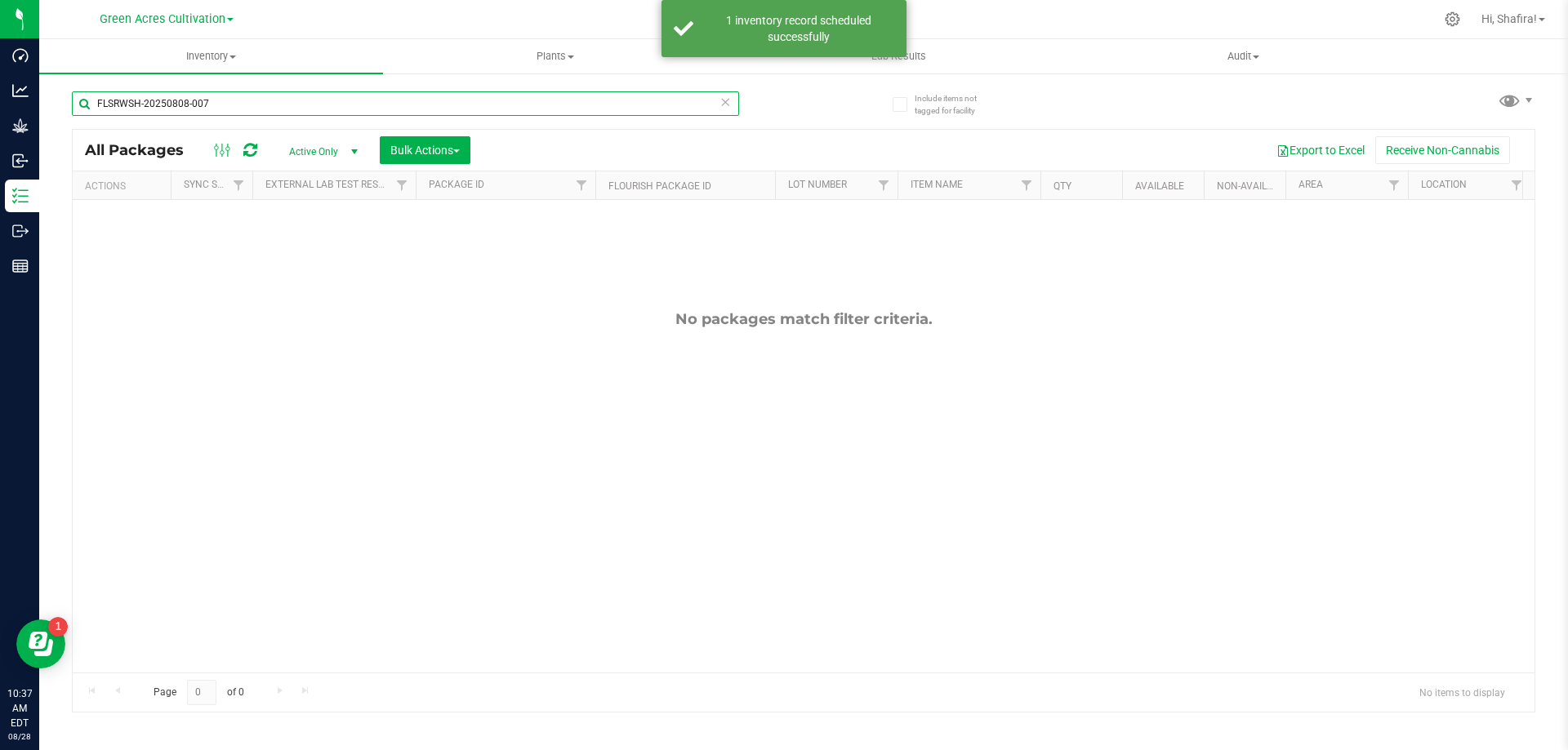
click at [222, 102] on input "FLSRWSH-20250808-007" at bounding box center [405, 103] width 667 height 25
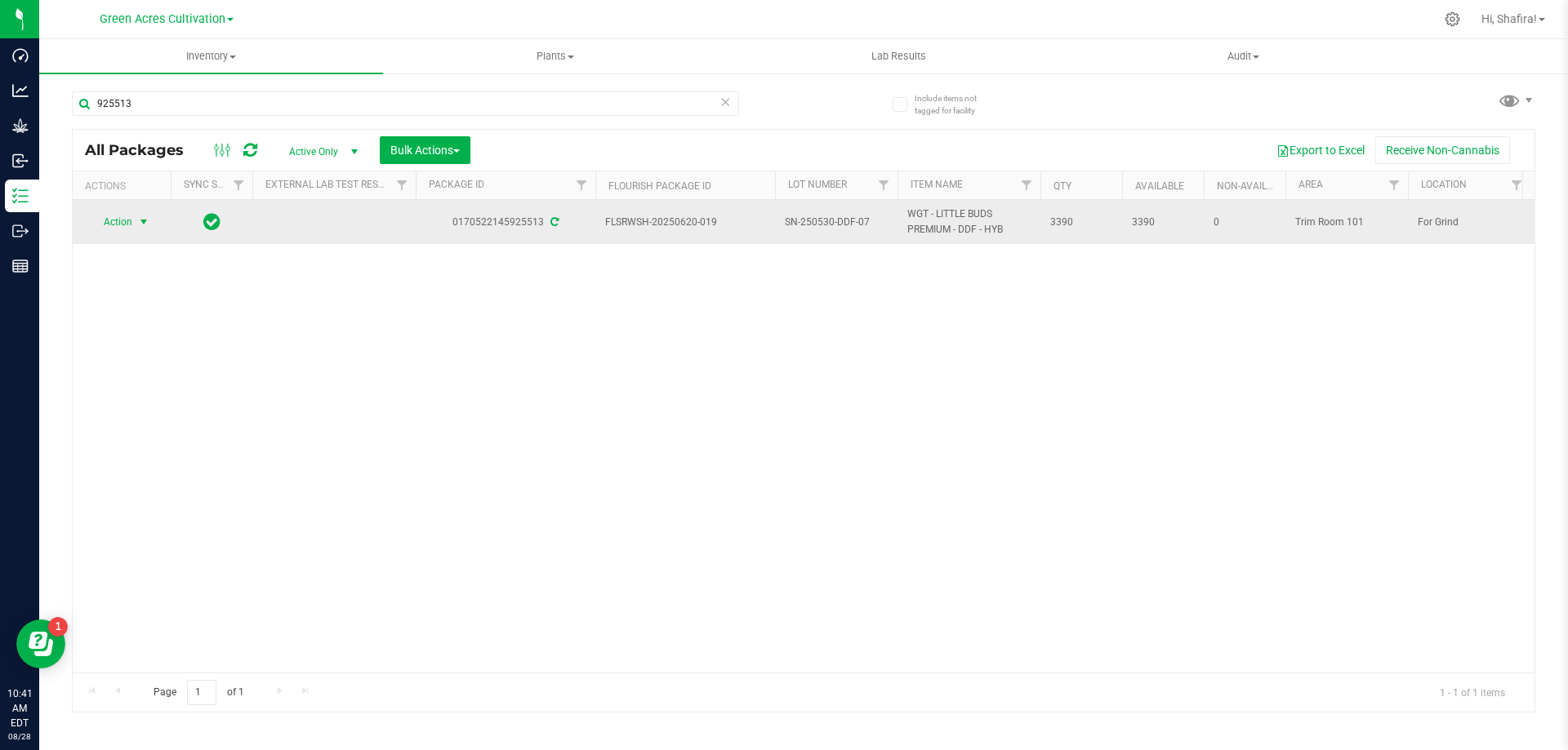
click at [144, 218] on span "select" at bounding box center [143, 222] width 13 height 13
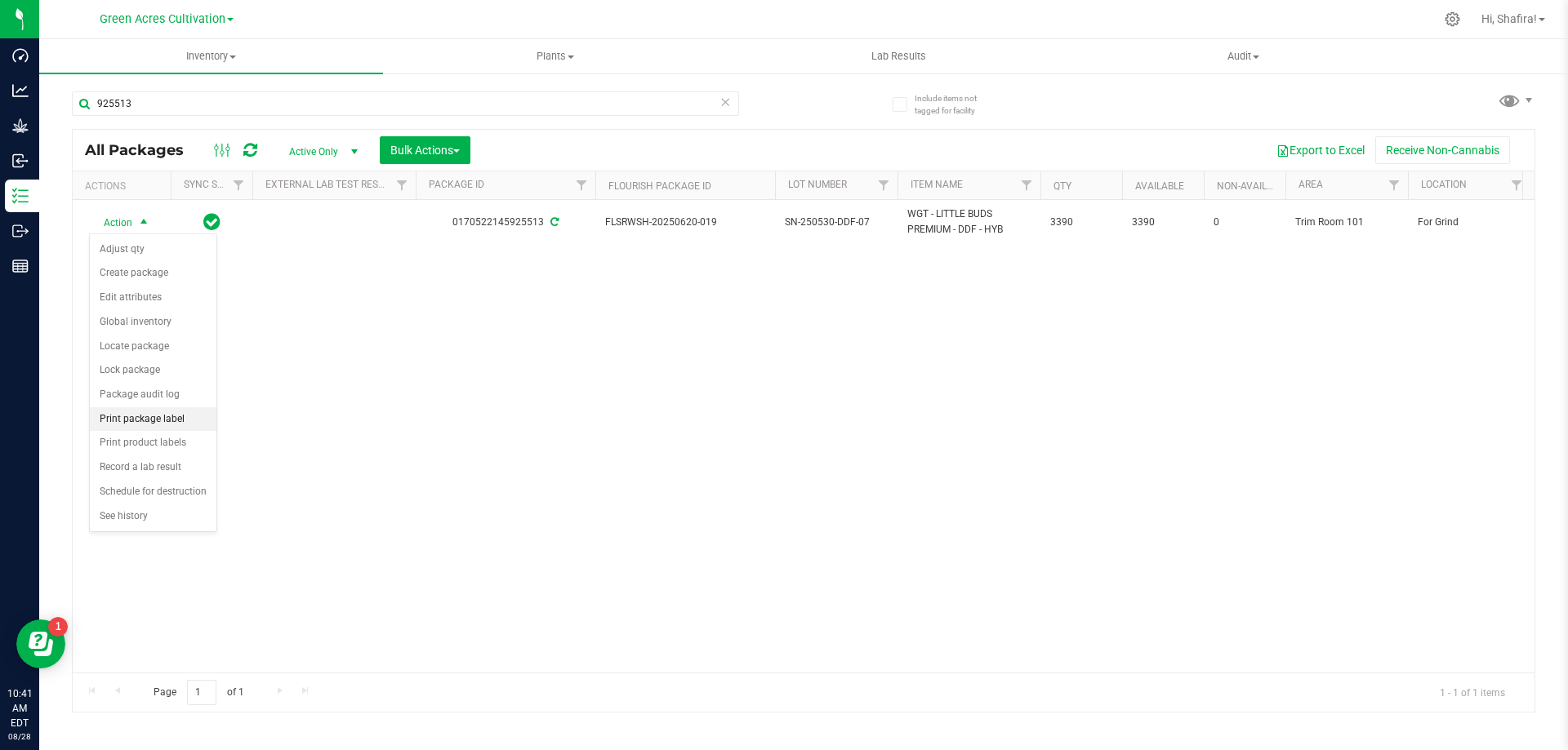
click at [143, 422] on li "Print package label" at bounding box center [153, 419] width 127 height 25
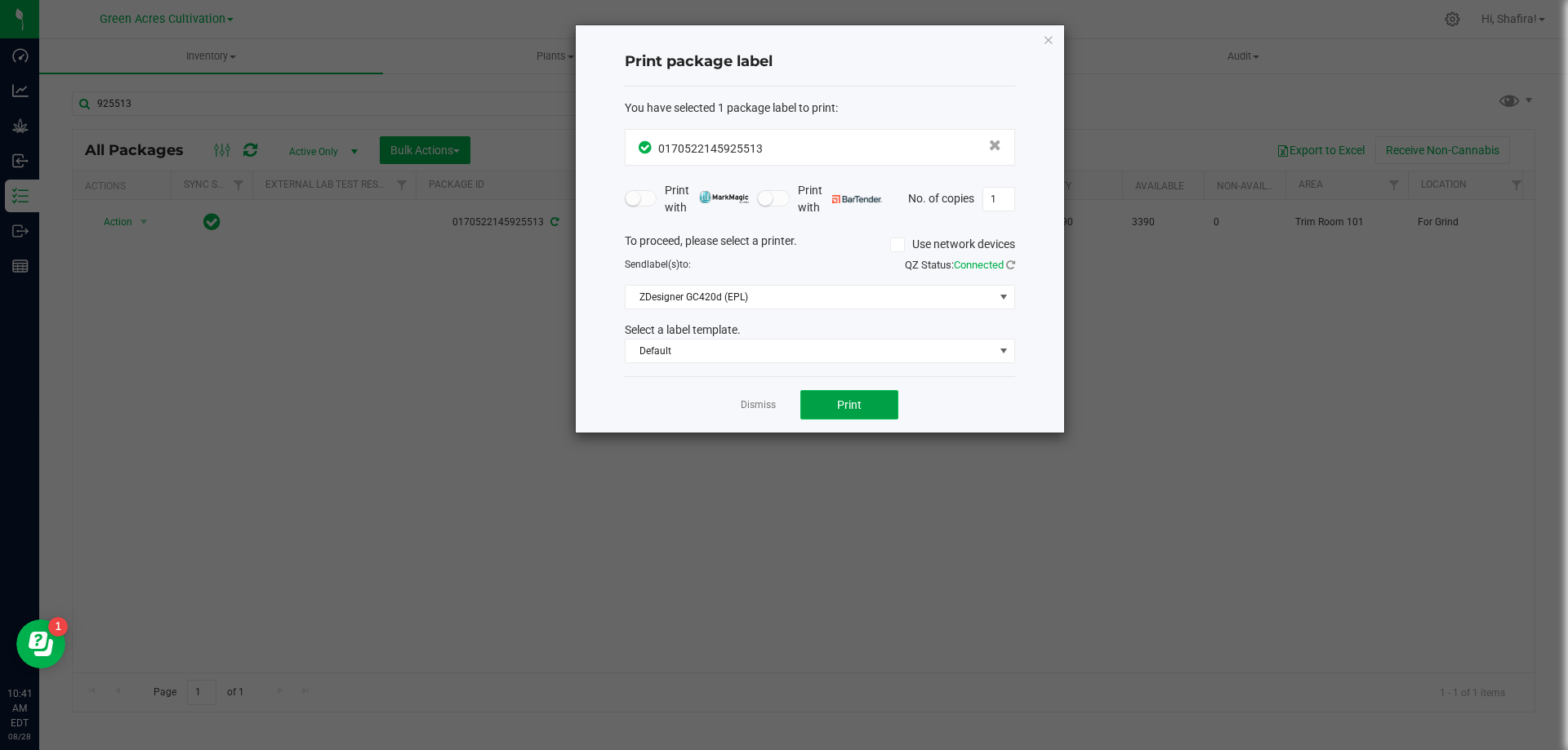
click at [858, 415] on button "Print" at bounding box center [849, 405] width 98 height 30
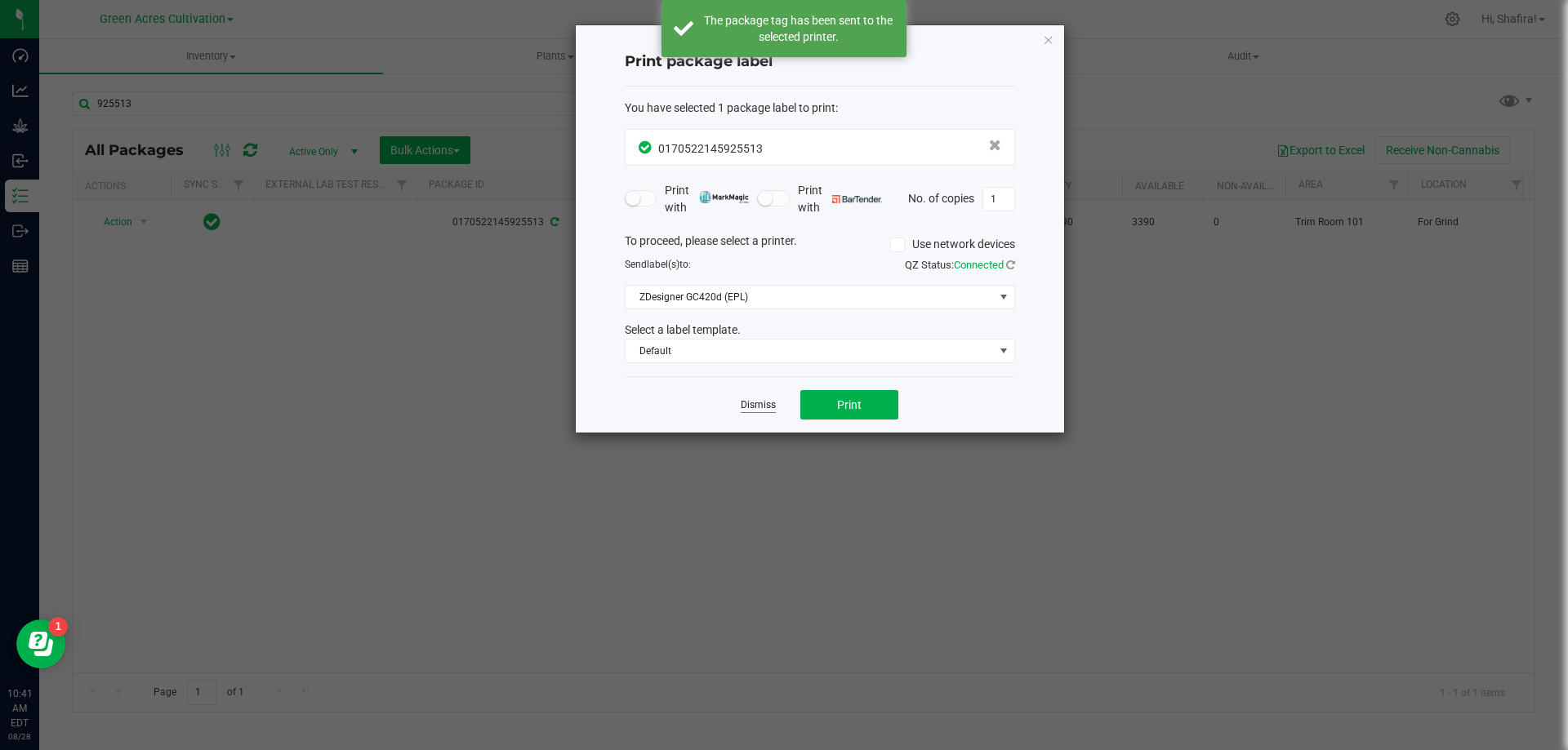
click at [749, 403] on link "Dismiss" at bounding box center [759, 405] width 36 height 14
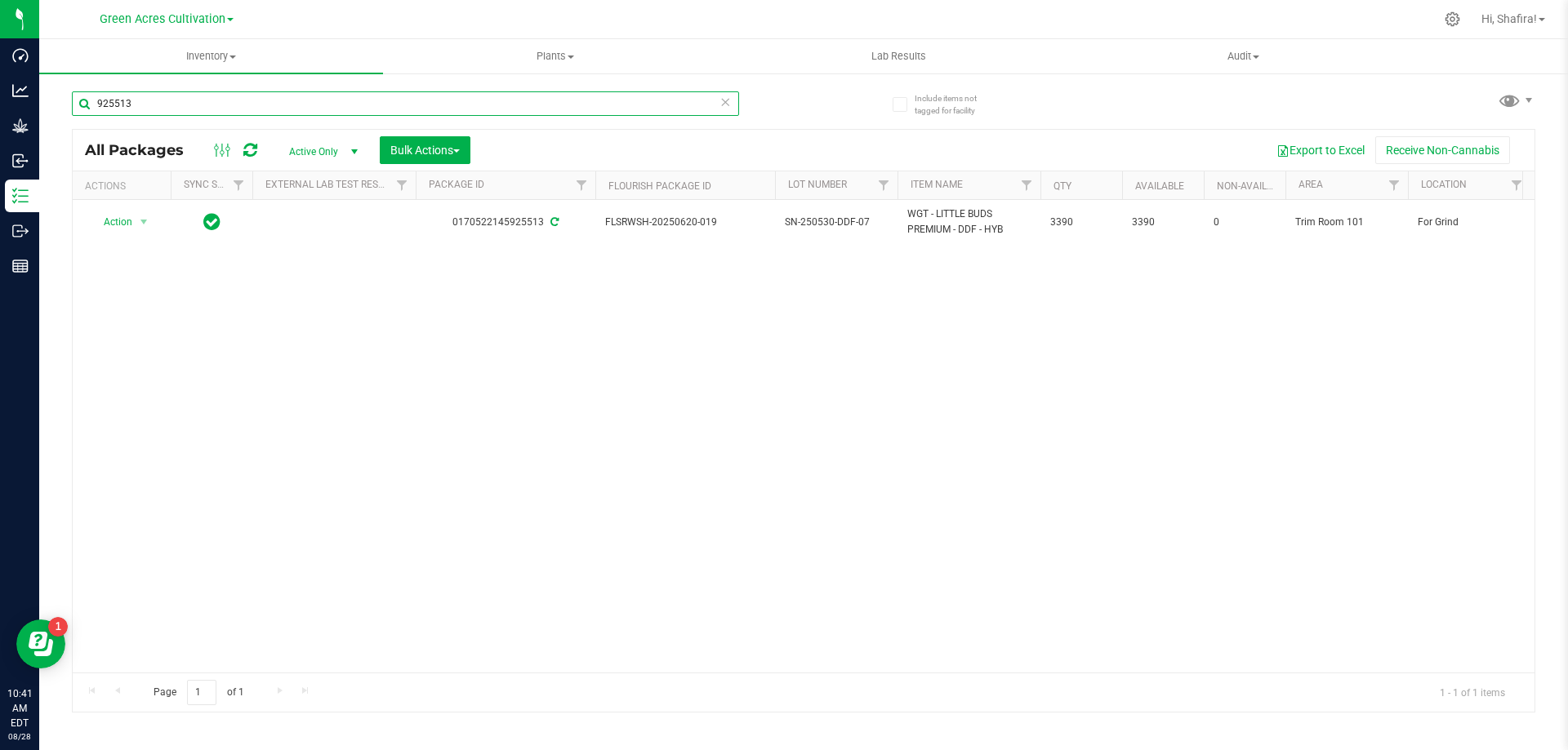
click at [315, 103] on input "925513" at bounding box center [405, 103] width 667 height 25
paste input "FLSRWSH-20250806-030"
type input "FLSRWSH-20250806-030"
